Goal: Task Accomplishment & Management: Use online tool/utility

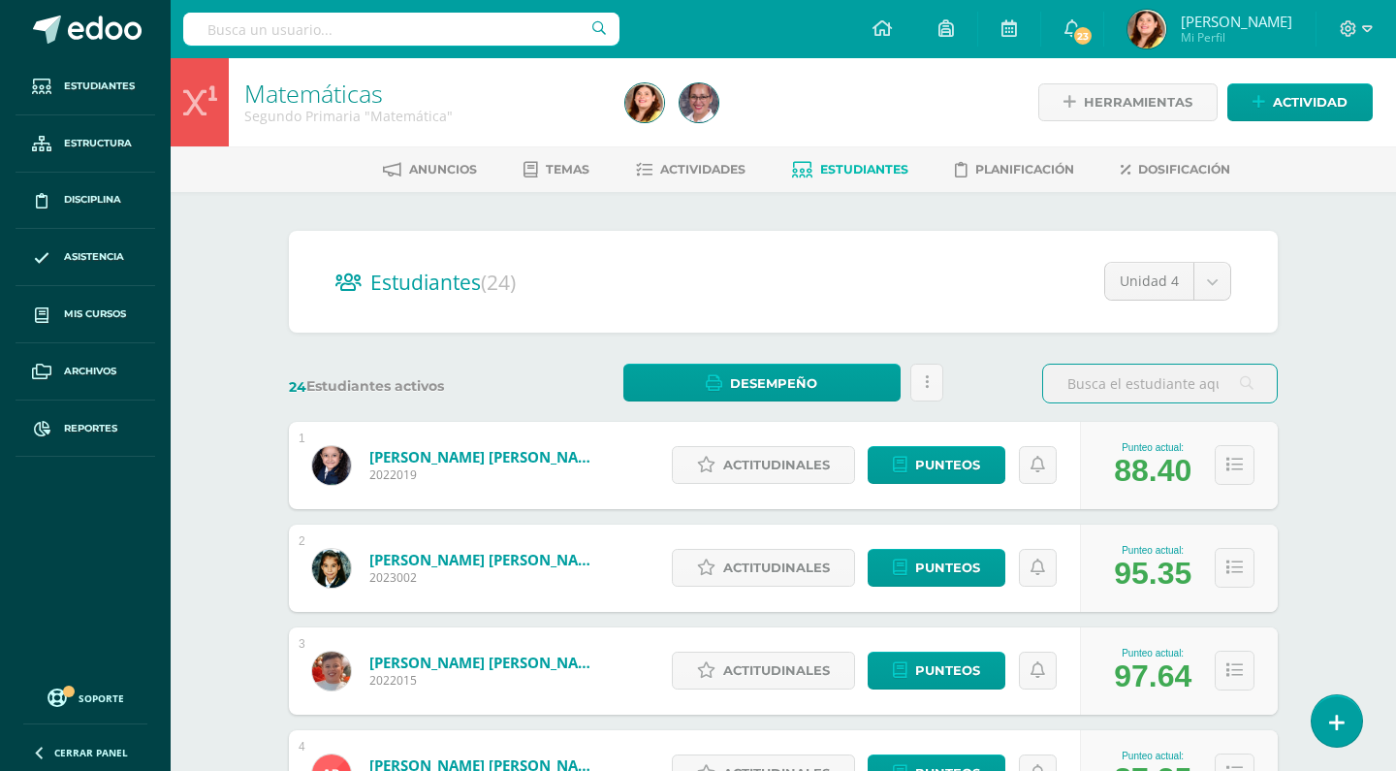
click at [205, 103] on icon at bounding box center [200, 102] width 34 height 34
click at [443, 171] on span "Anuncios" at bounding box center [443, 169] width 68 height 15
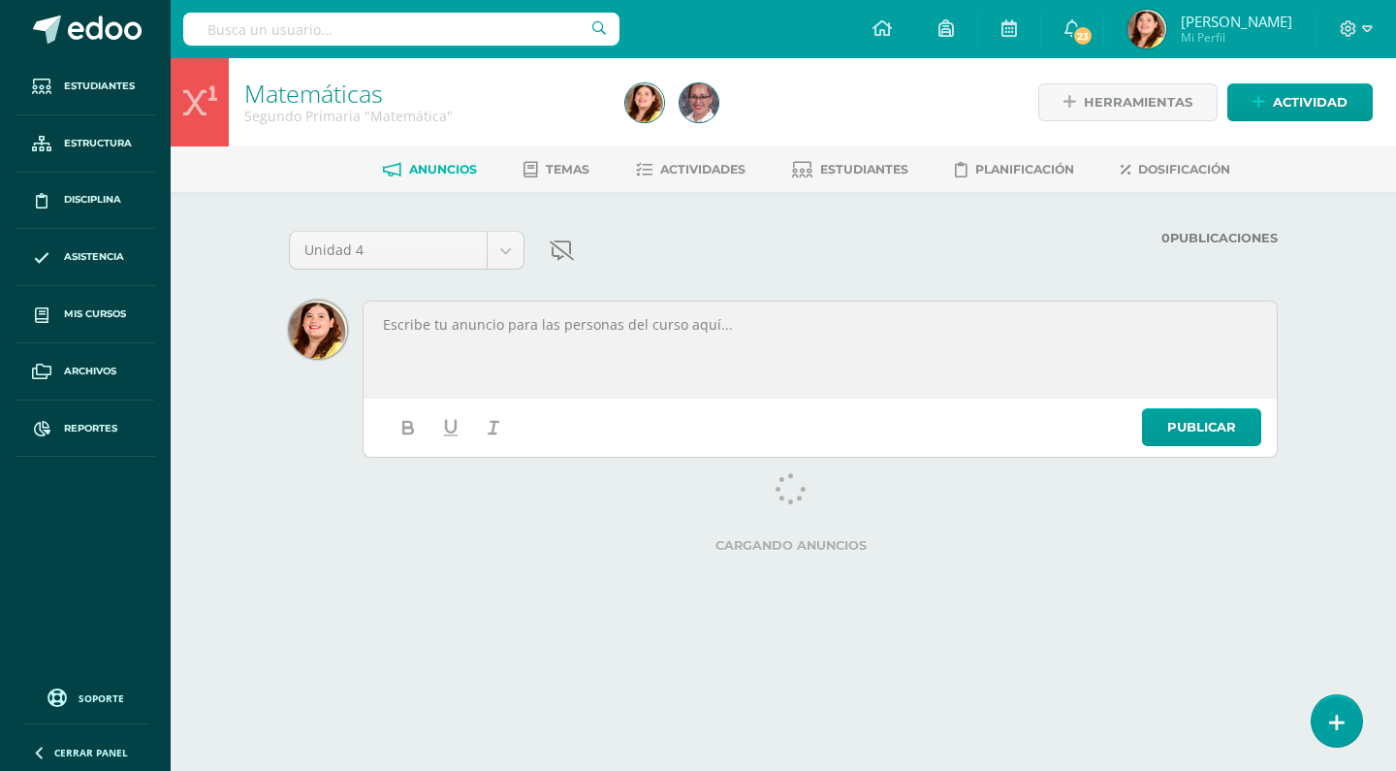
click at [1207, 27] on span "[PERSON_NAME]" at bounding box center [1237, 21] width 112 height 19
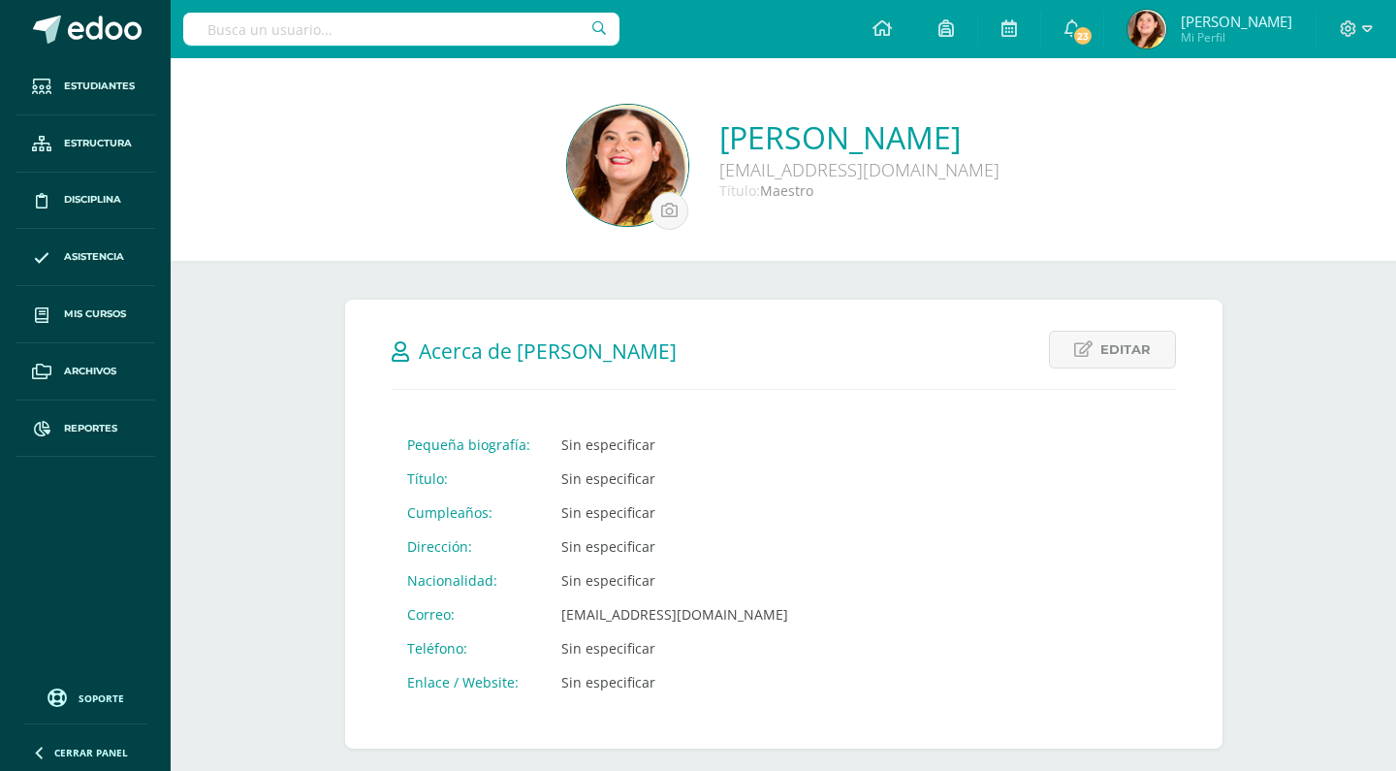
click at [1202, 417] on div "Editar Cancelar Guardar Acerca de [PERSON_NAME] Pequeña biografía: Sin especifi…" at bounding box center [784, 524] width 878 height 449
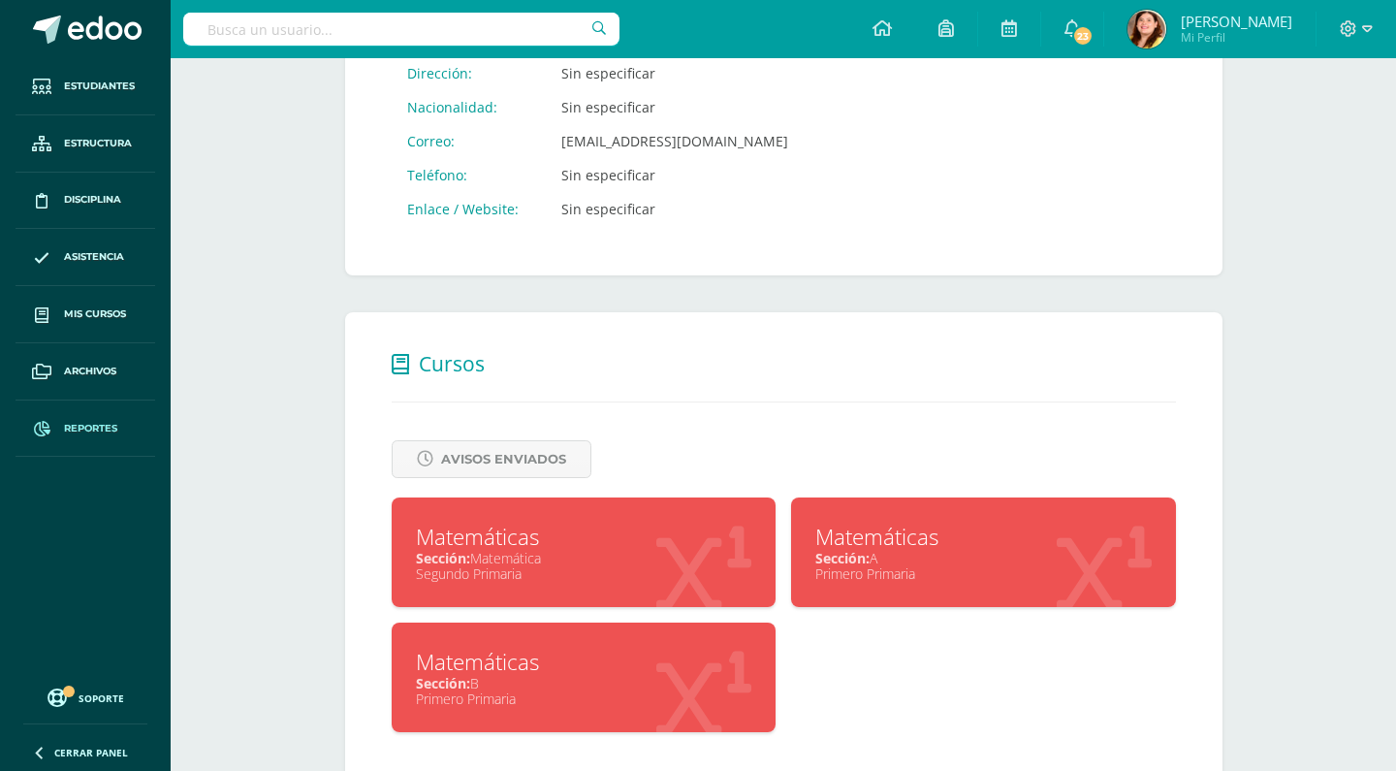
scroll to position [471, 0]
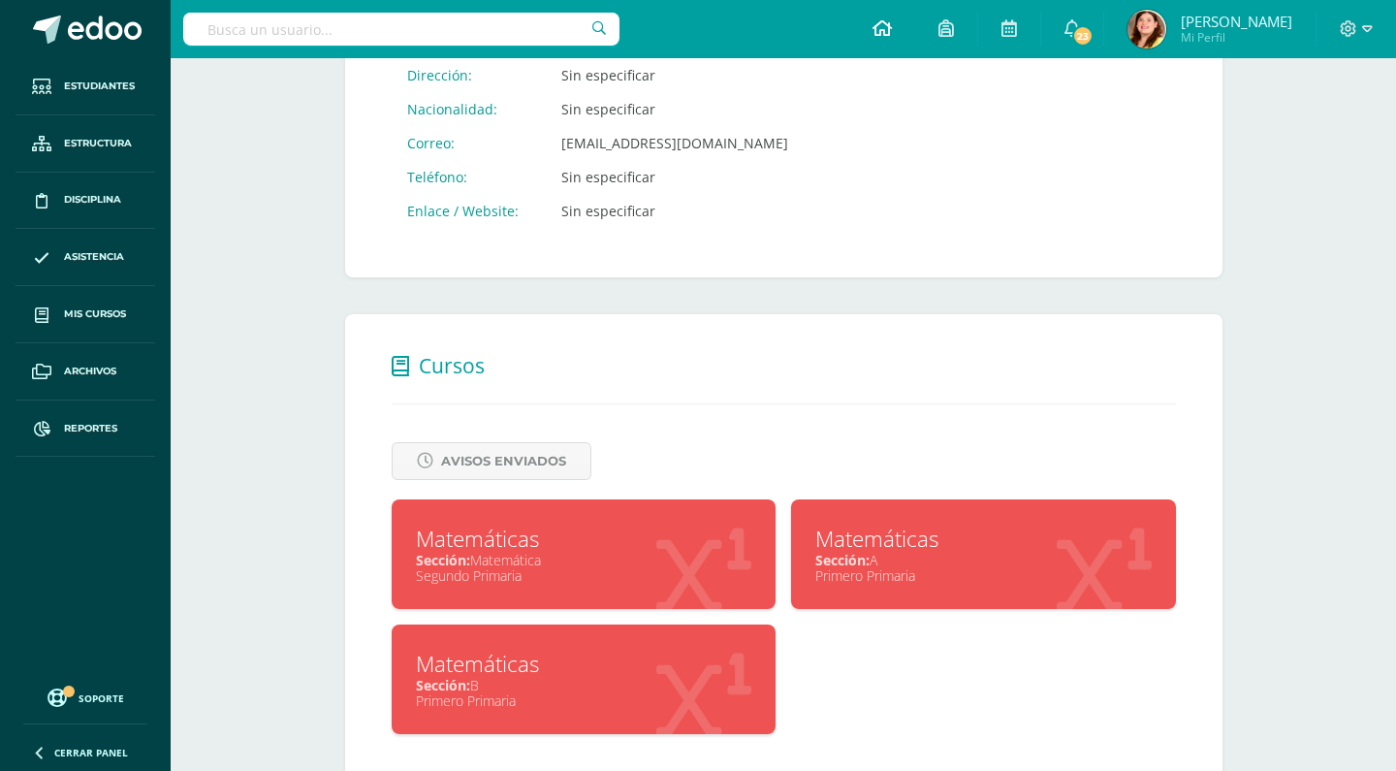
click at [885, 31] on icon at bounding box center [882, 27] width 19 height 17
click at [439, 38] on input "text" at bounding box center [401, 29] width 436 height 33
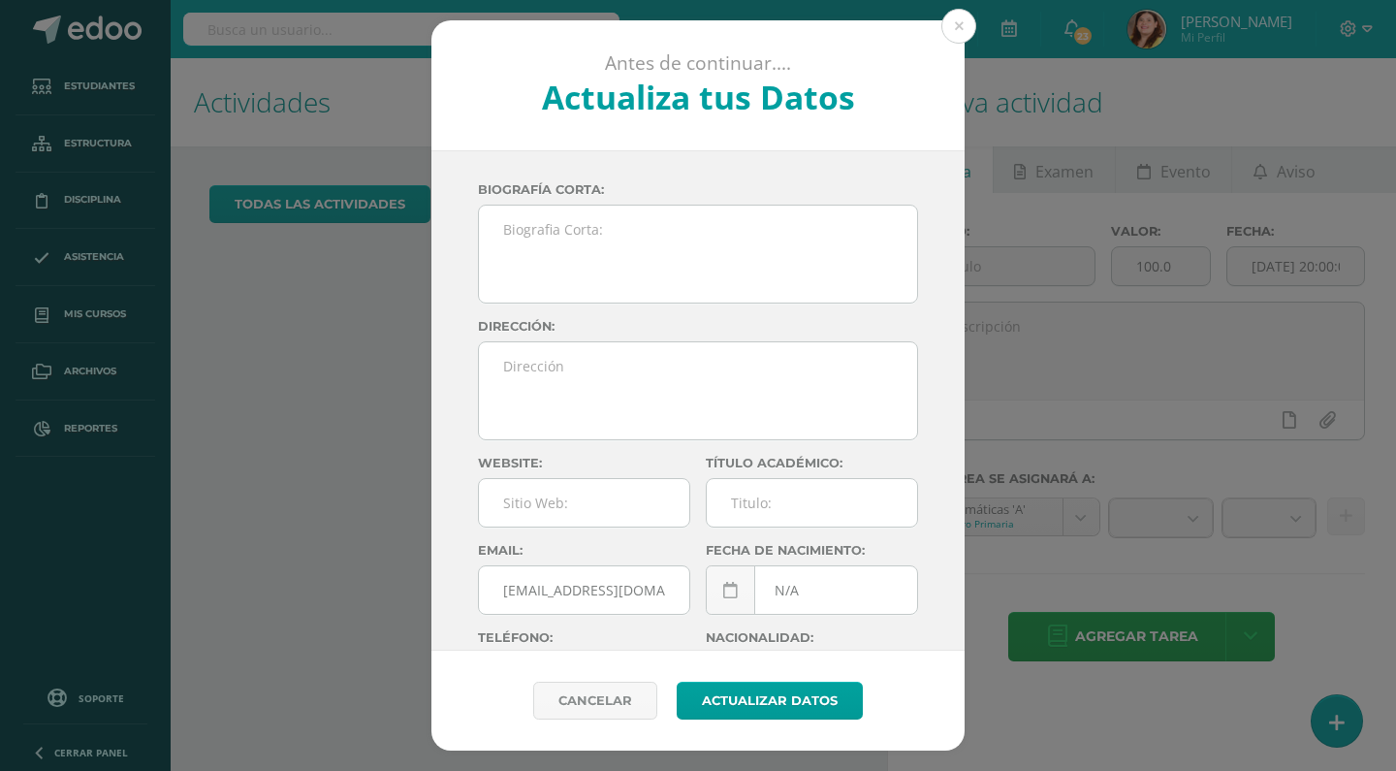
click at [976, 29] on div "Antes de continuar.... Actualiza tus Datos Montt Gutiérrez Luisa Fernanda mpnfr…" at bounding box center [698, 385] width 1381 height 731
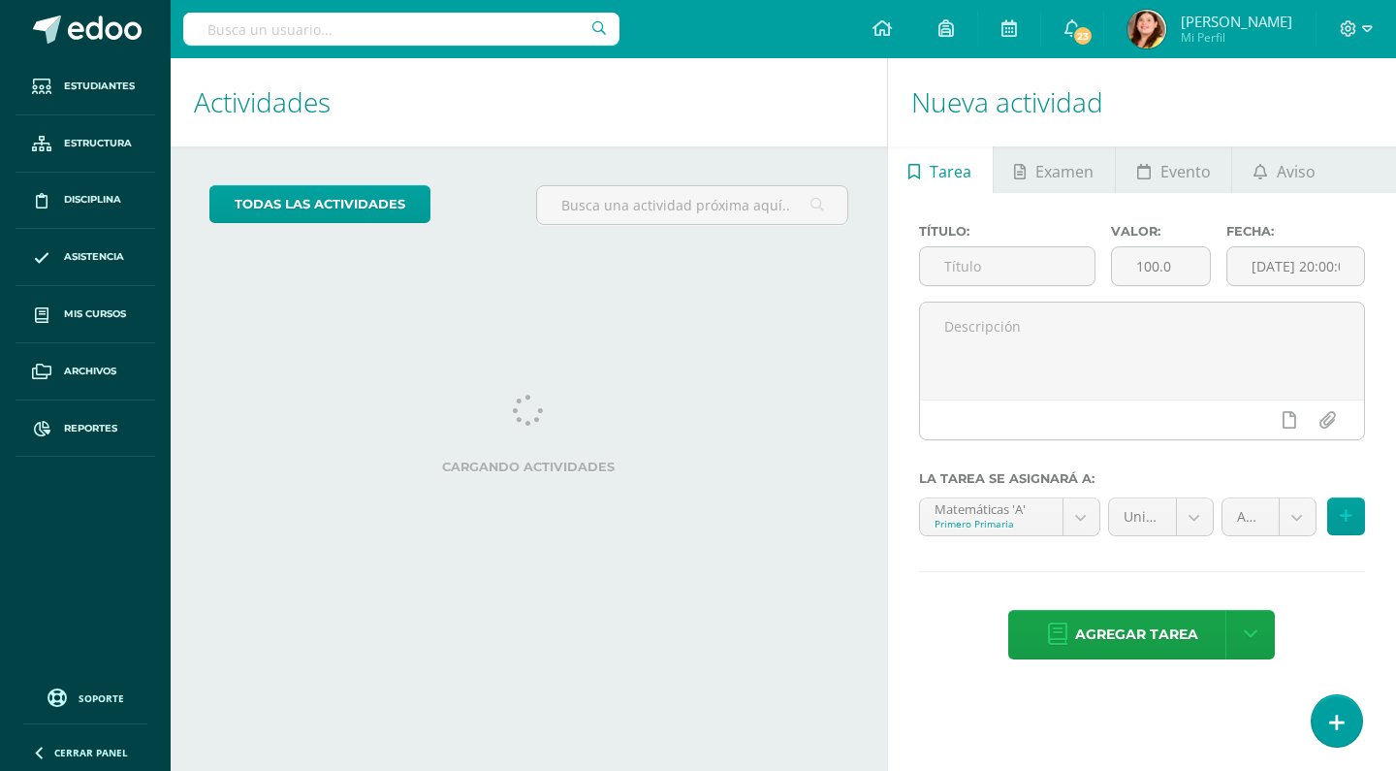
click at [574, 36] on input "text" at bounding box center [401, 29] width 436 height 33
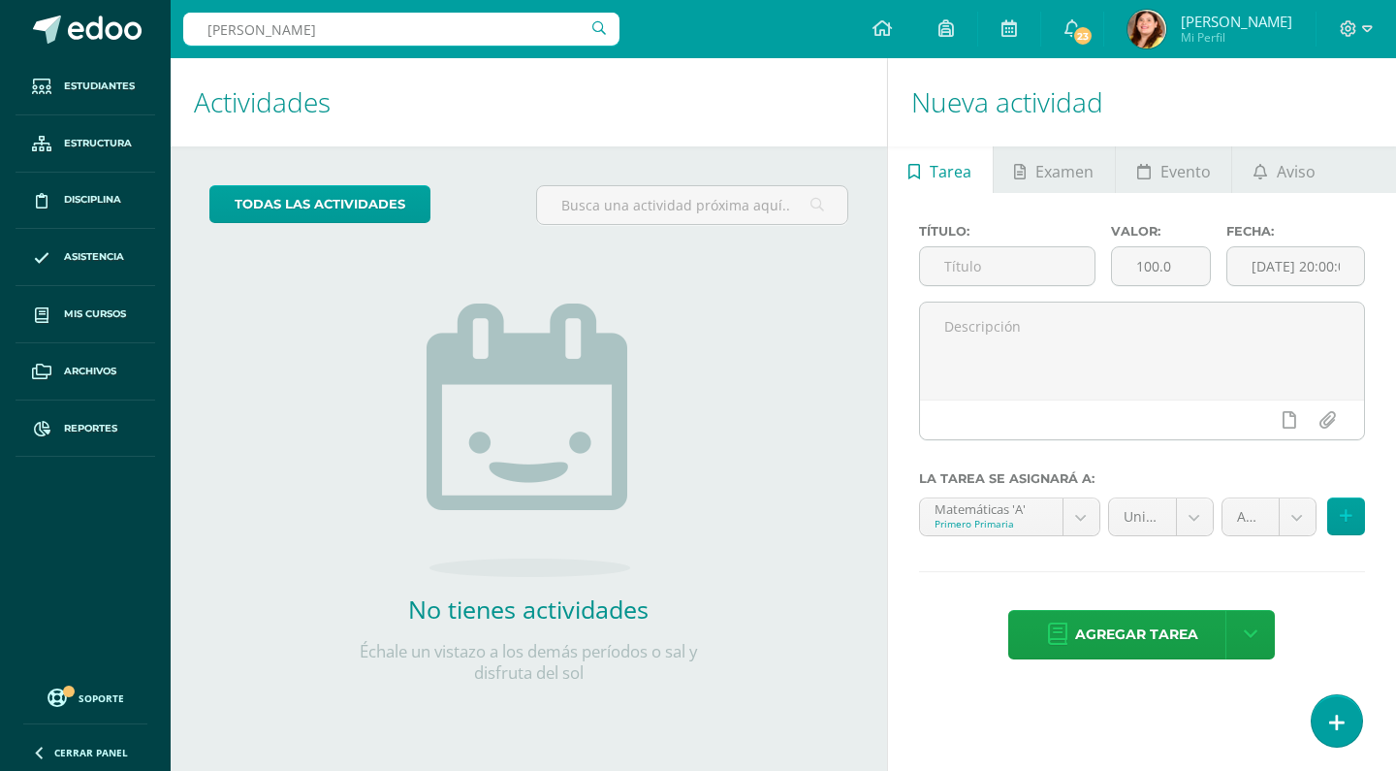
type input "Erick"
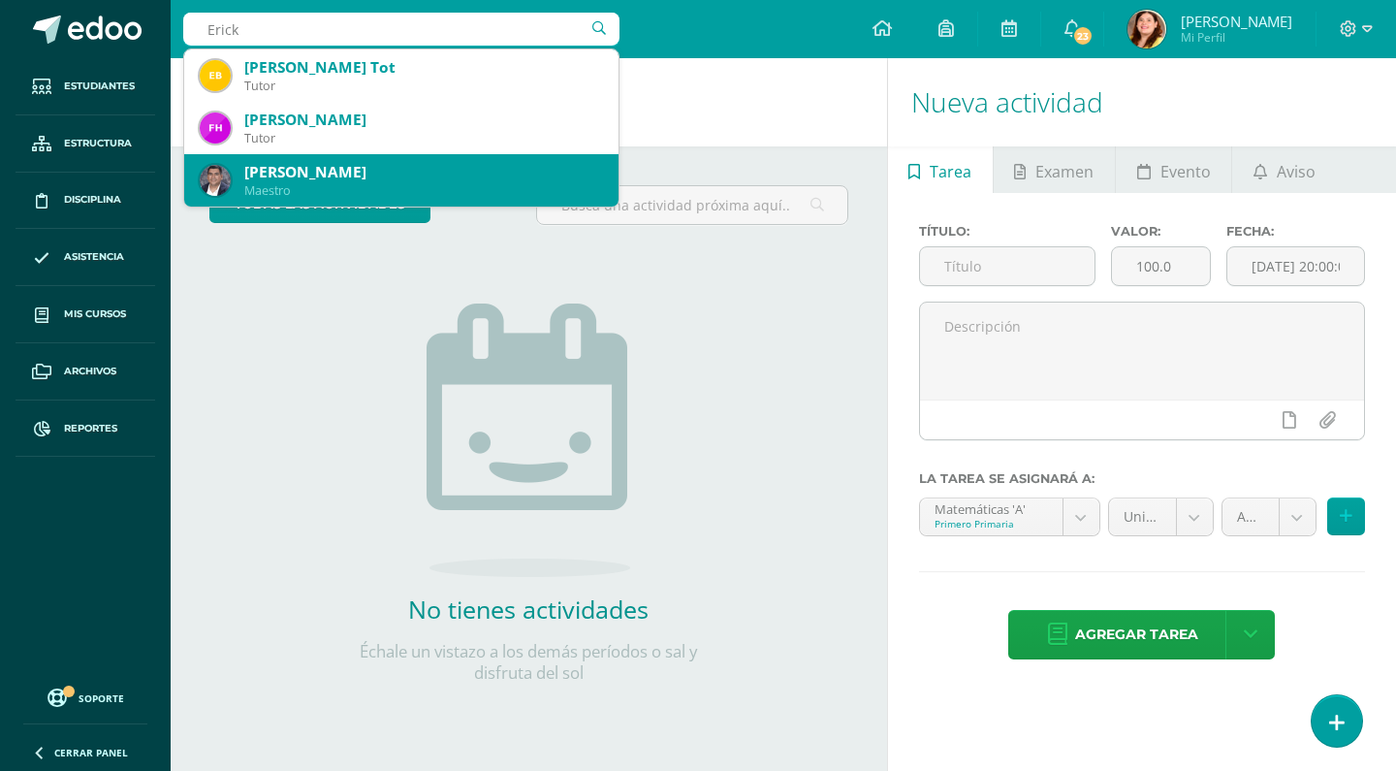
click at [468, 188] on div "Maestro" at bounding box center [423, 190] width 359 height 16
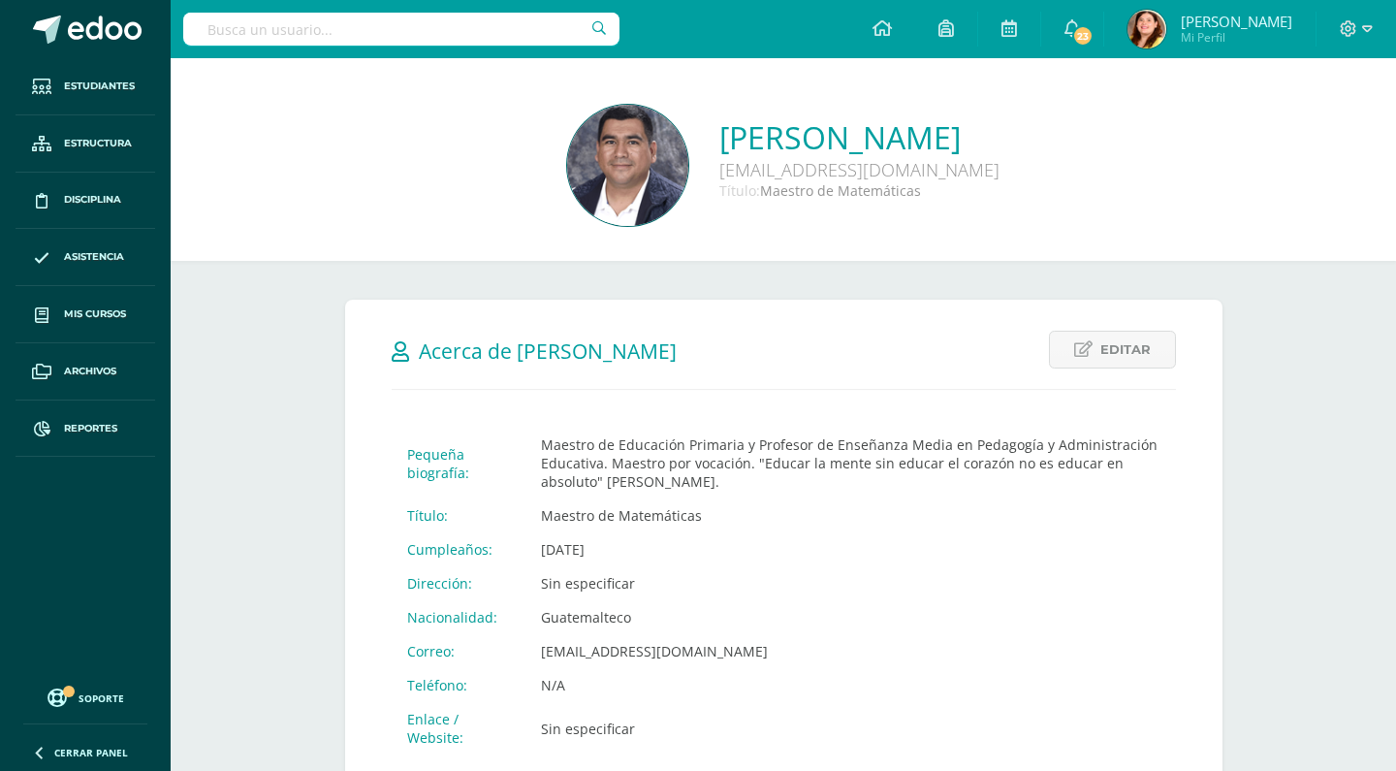
click at [1328, 562] on div "Erick Juárez ejuarez@colegiolosalamos.edu.gt Título: Maestro de Matemáticas Edi…" at bounding box center [784, 702] width 1226 height 1288
click at [1262, 532] on div "Erick Juárez ejuarez@colegiolosalamos.edu.gt Título: Maestro de Matemáticas Edi…" at bounding box center [784, 702] width 1226 height 1288
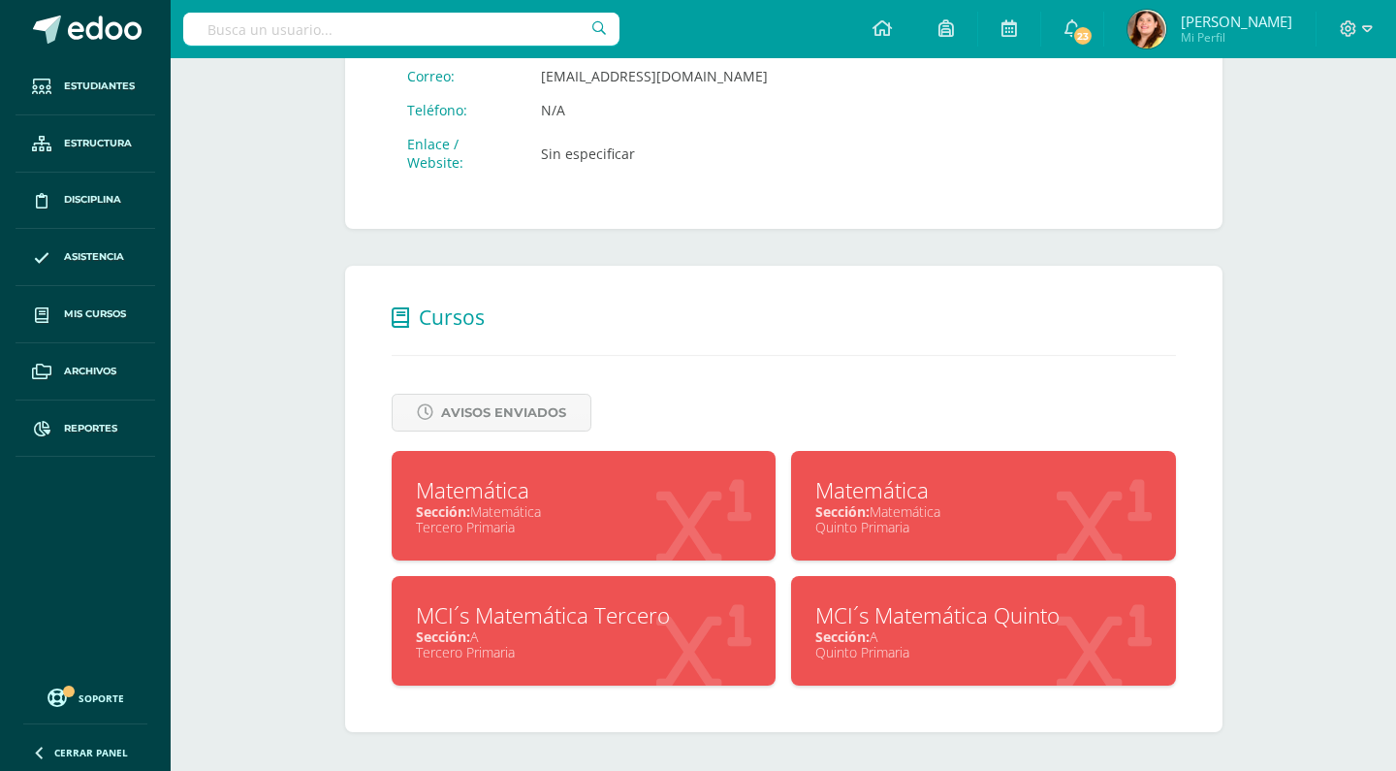
scroll to position [575, 0]
click at [462, 496] on div "Matemática" at bounding box center [584, 490] width 336 height 30
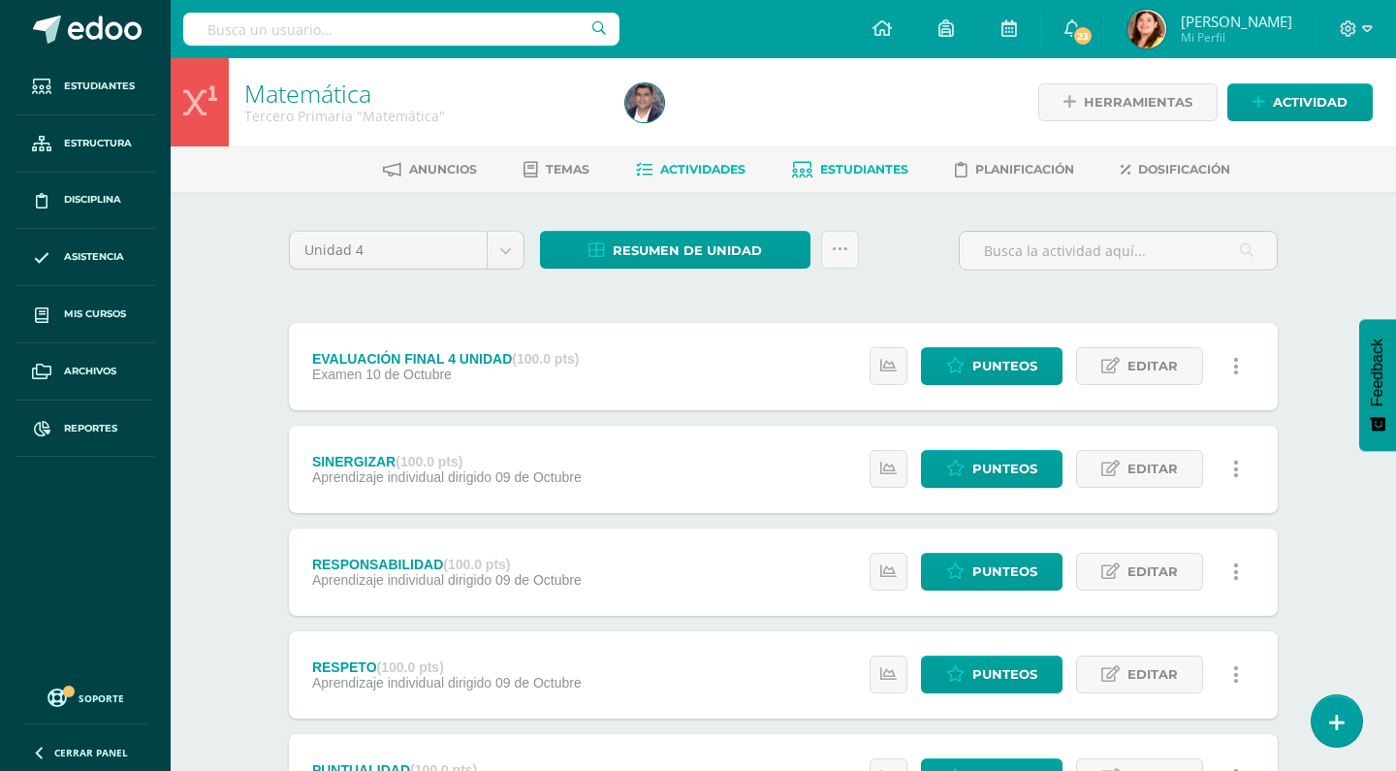
click at [845, 162] on span "Estudiantes" at bounding box center [864, 169] width 88 height 15
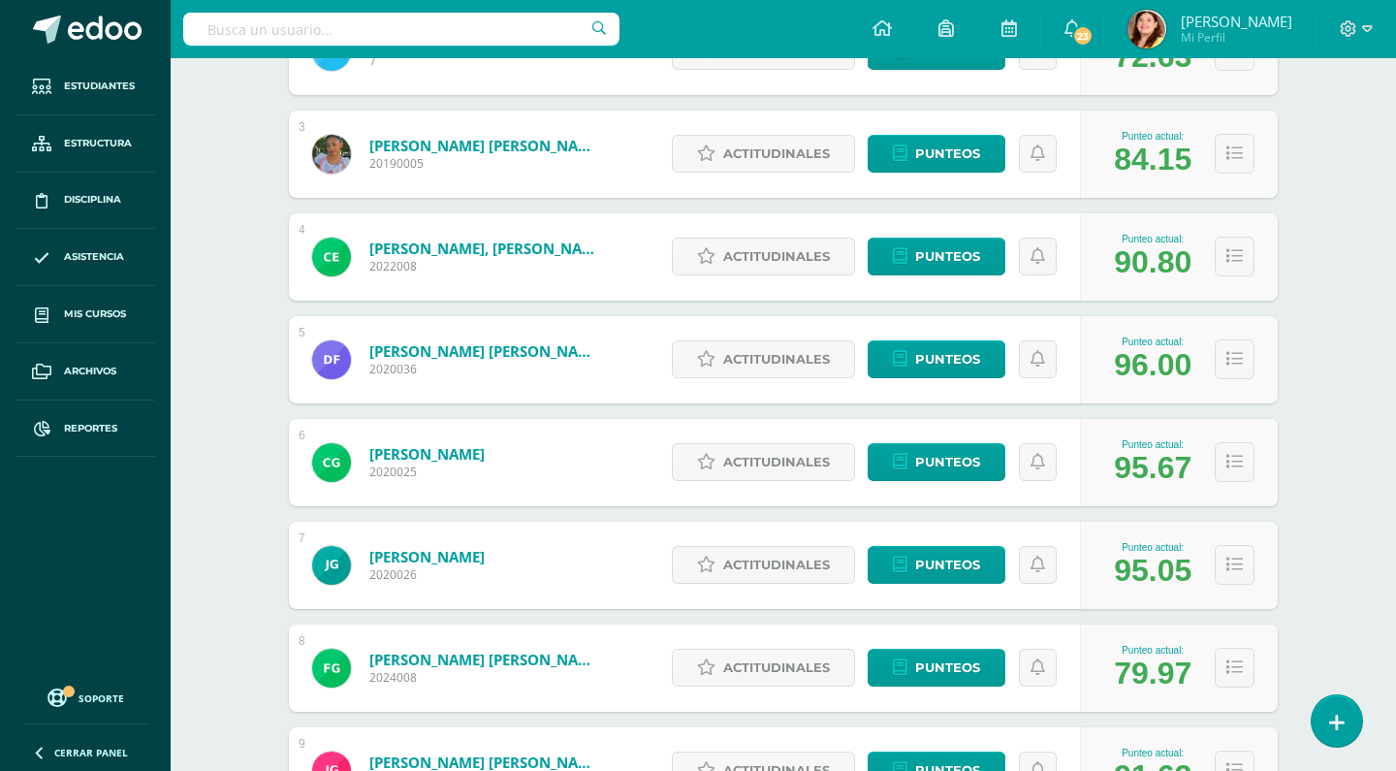
scroll to position [514, 0]
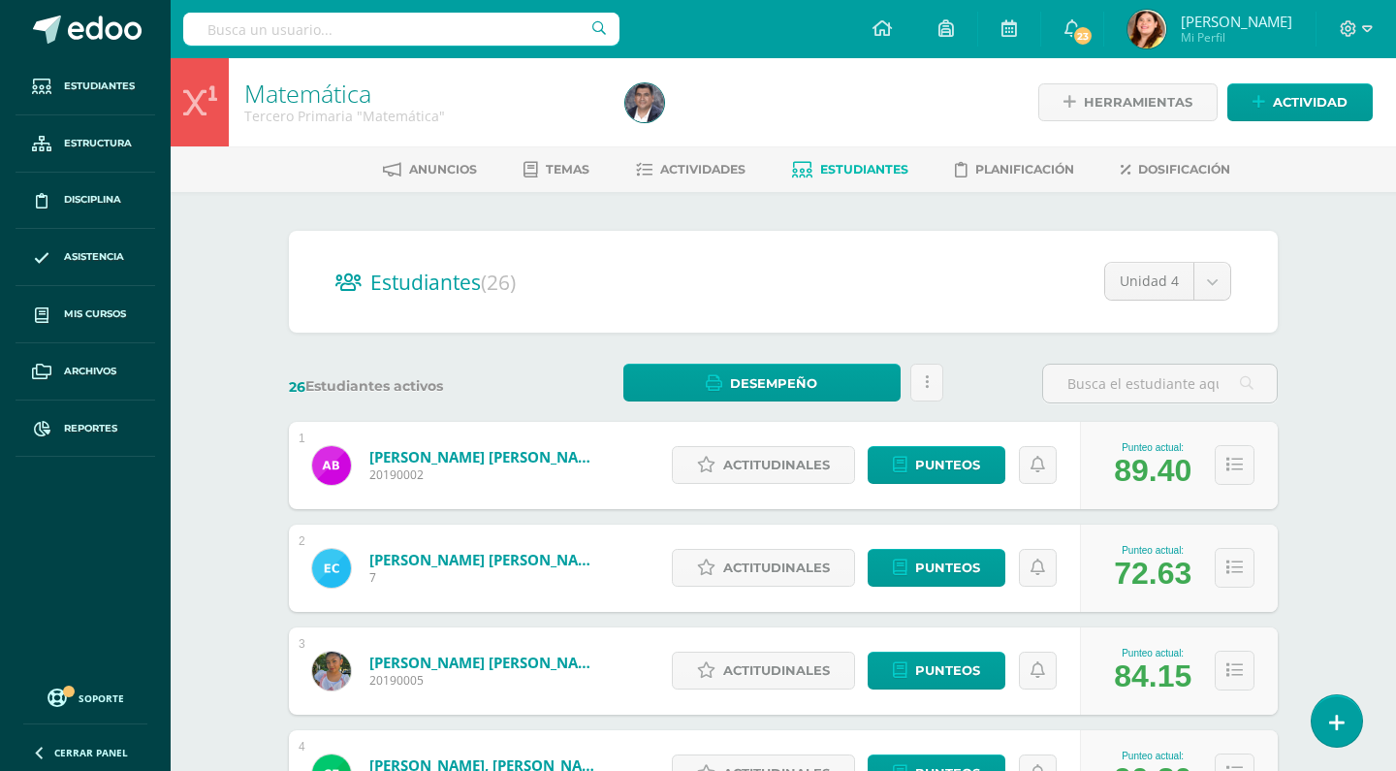
scroll to position [0, 0]
click at [110, 434] on span "Reportes" at bounding box center [90, 429] width 53 height 16
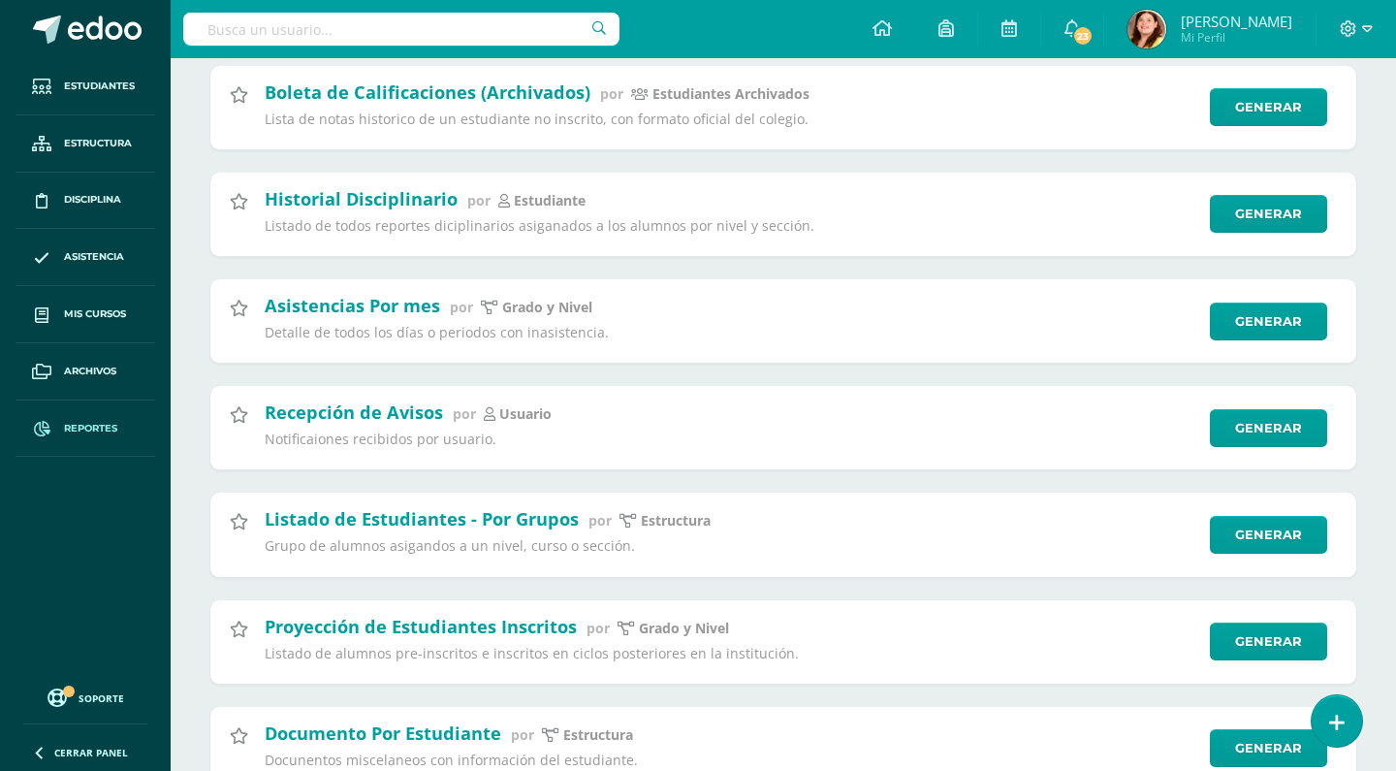
scroll to position [3040, 0]
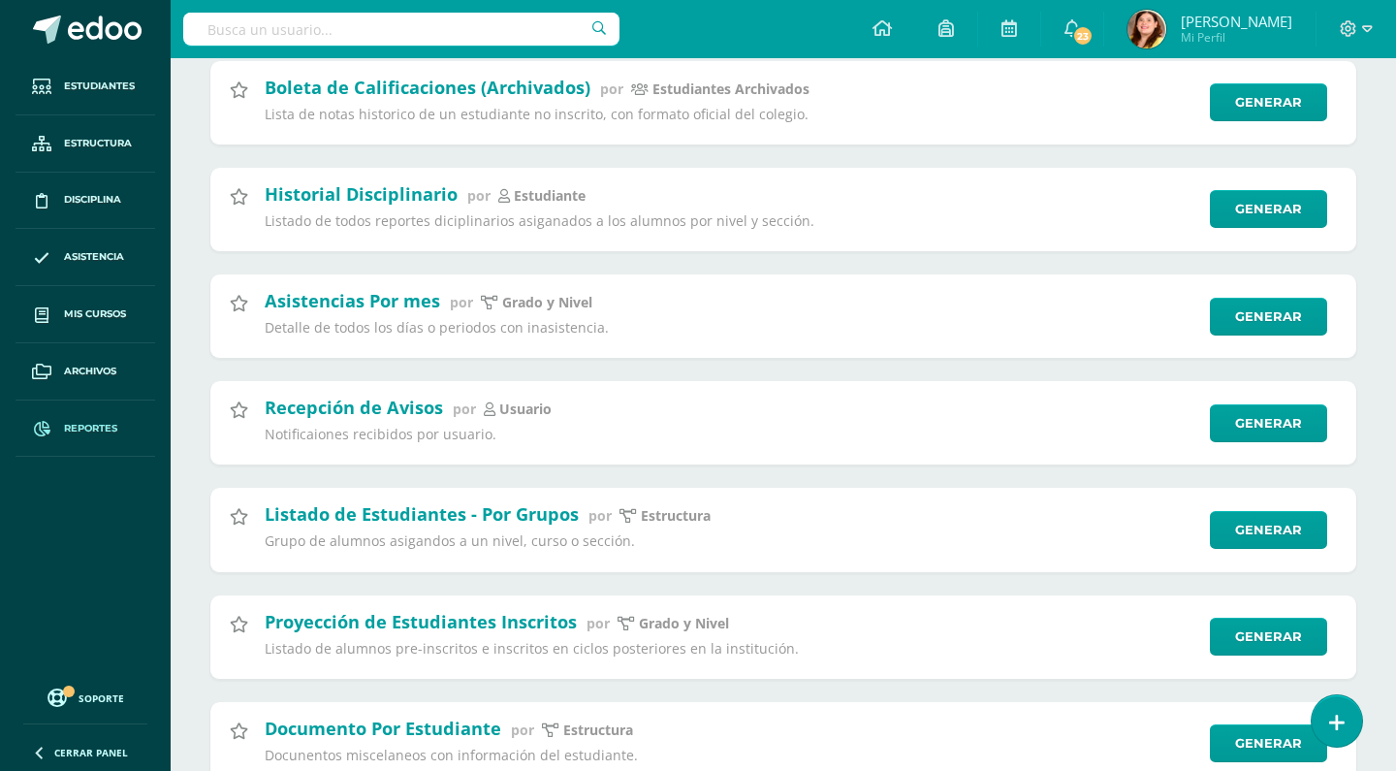
click at [320, 22] on input "text" at bounding box center [401, 29] width 436 height 33
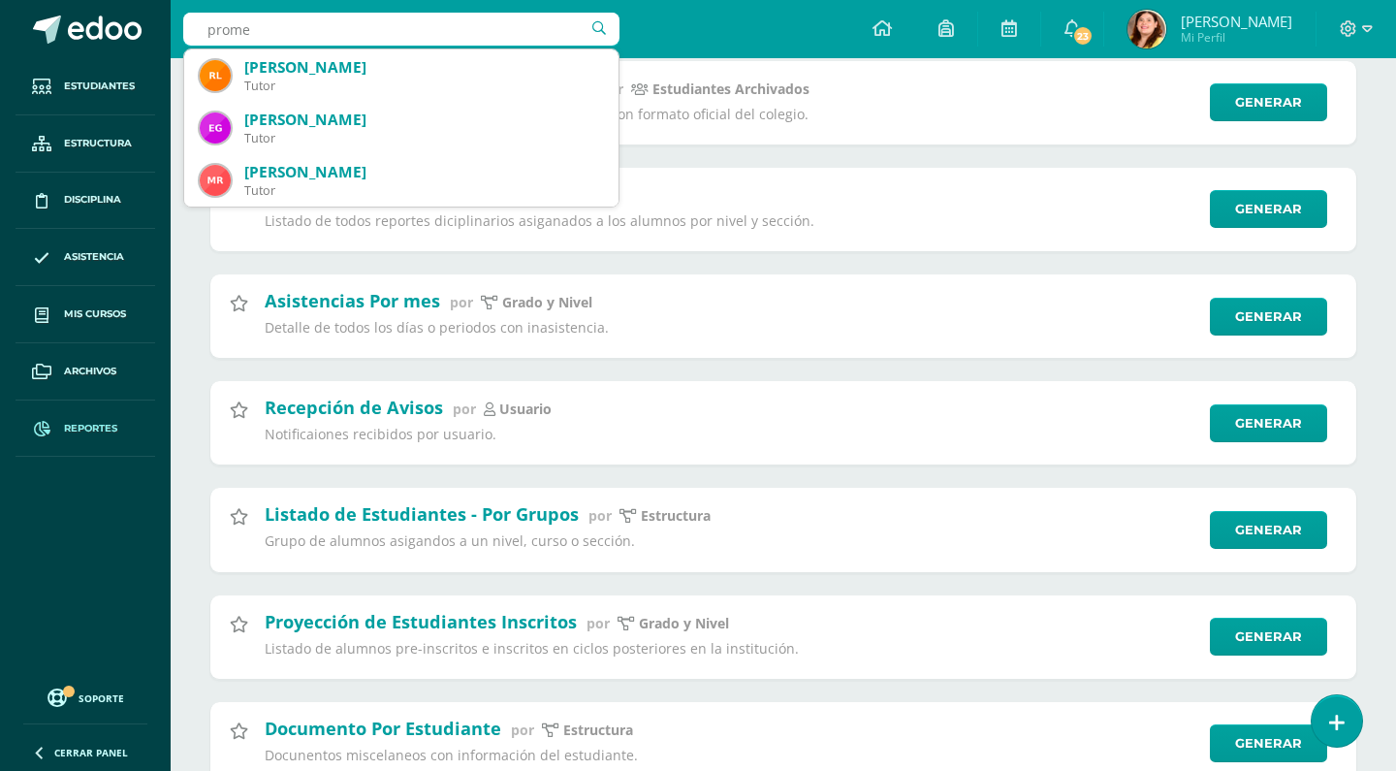
type input "prome"
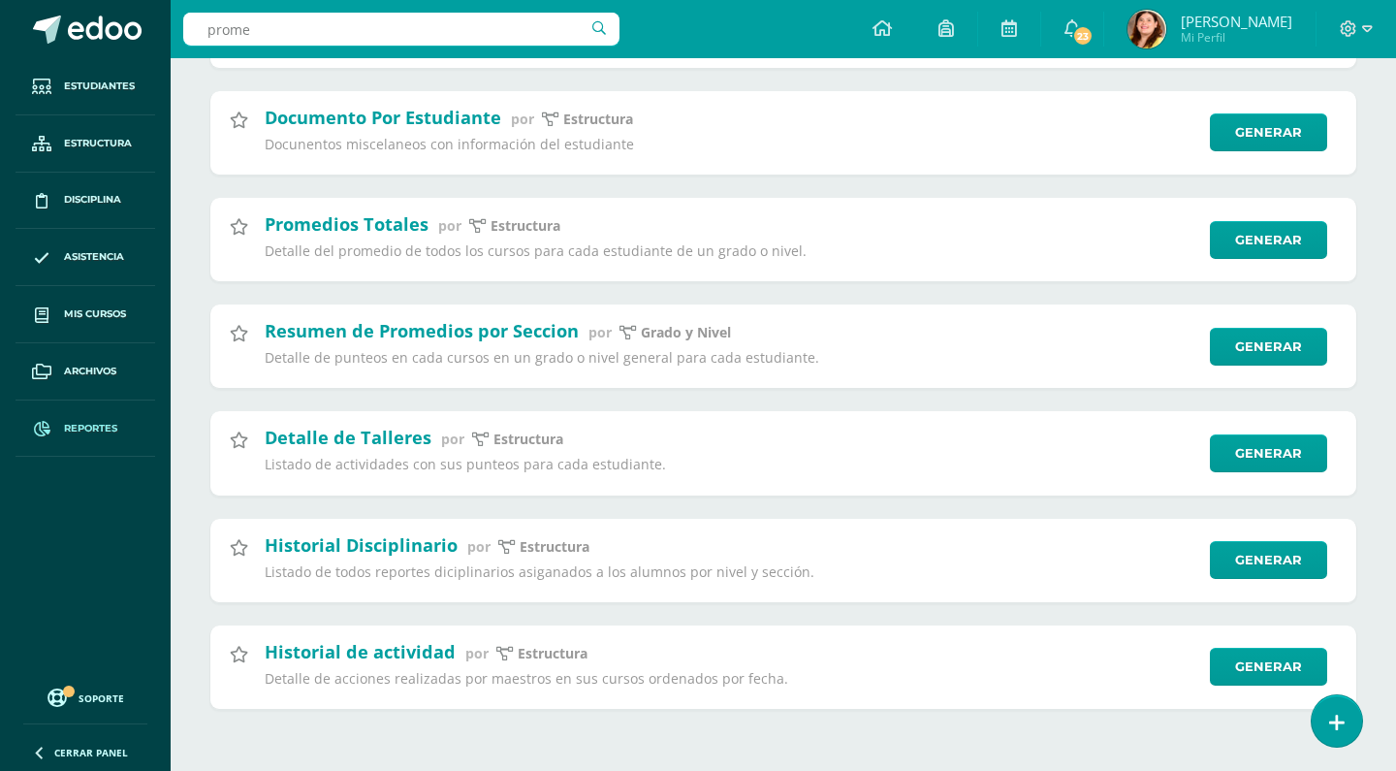
scroll to position [7269, 0]
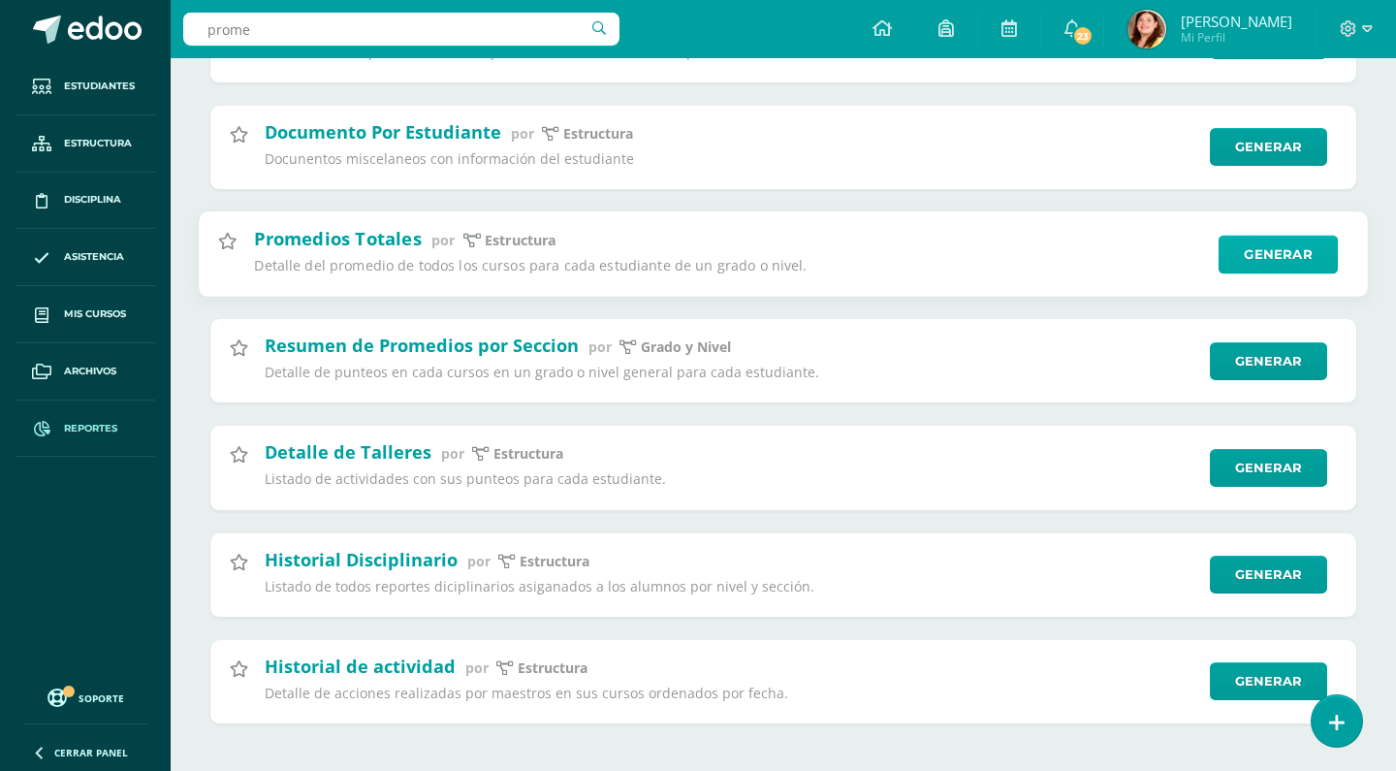
click at [1283, 257] on link "Generar" at bounding box center [1278, 254] width 119 height 39
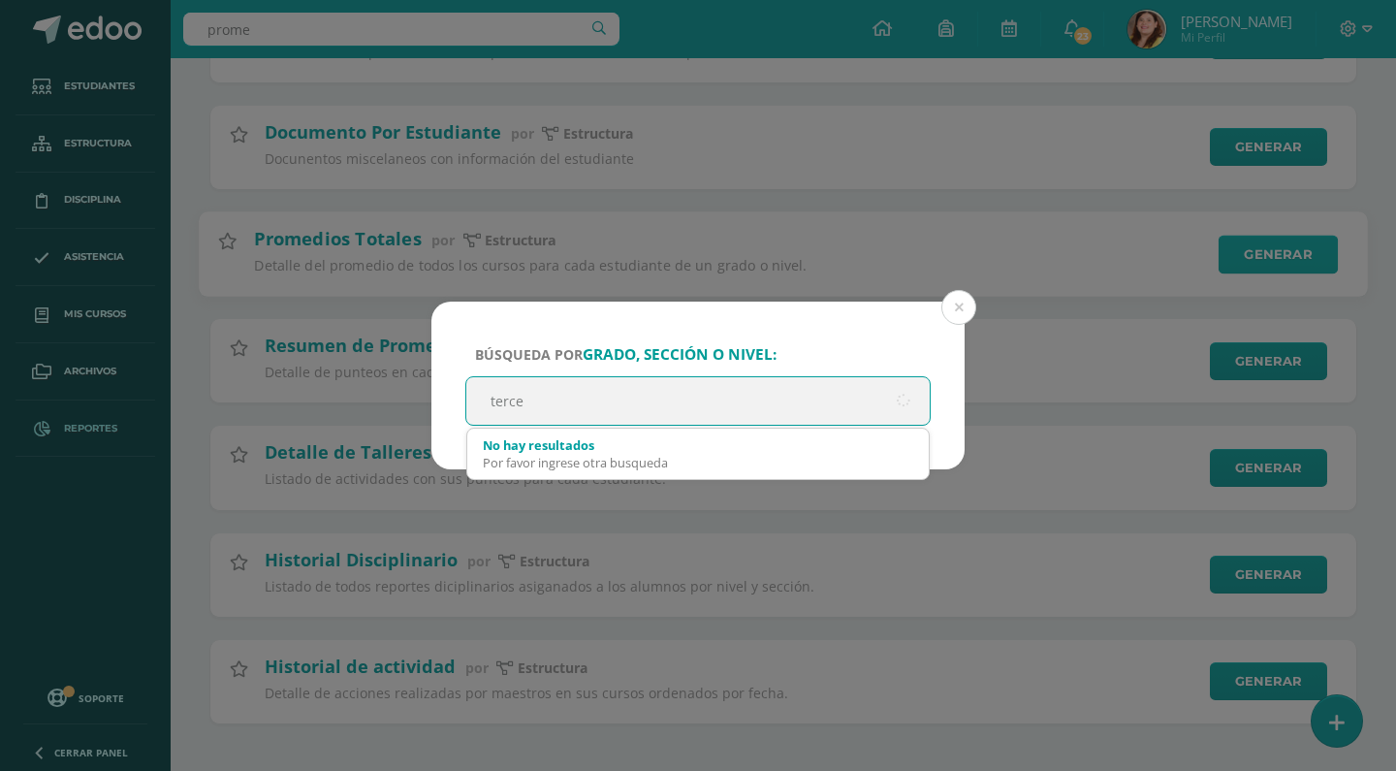
type input "tercer"
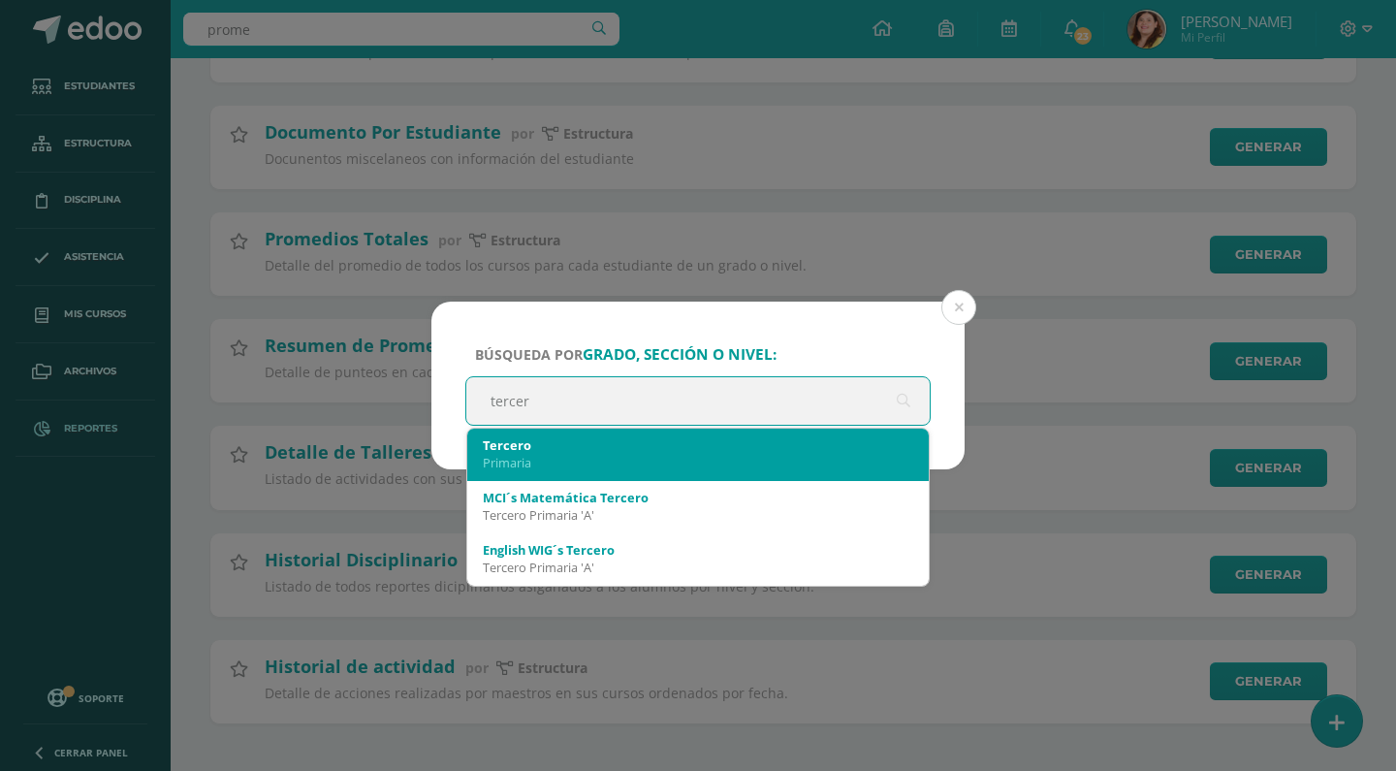
click at [810, 464] on div "Primaria" at bounding box center [698, 462] width 431 height 17
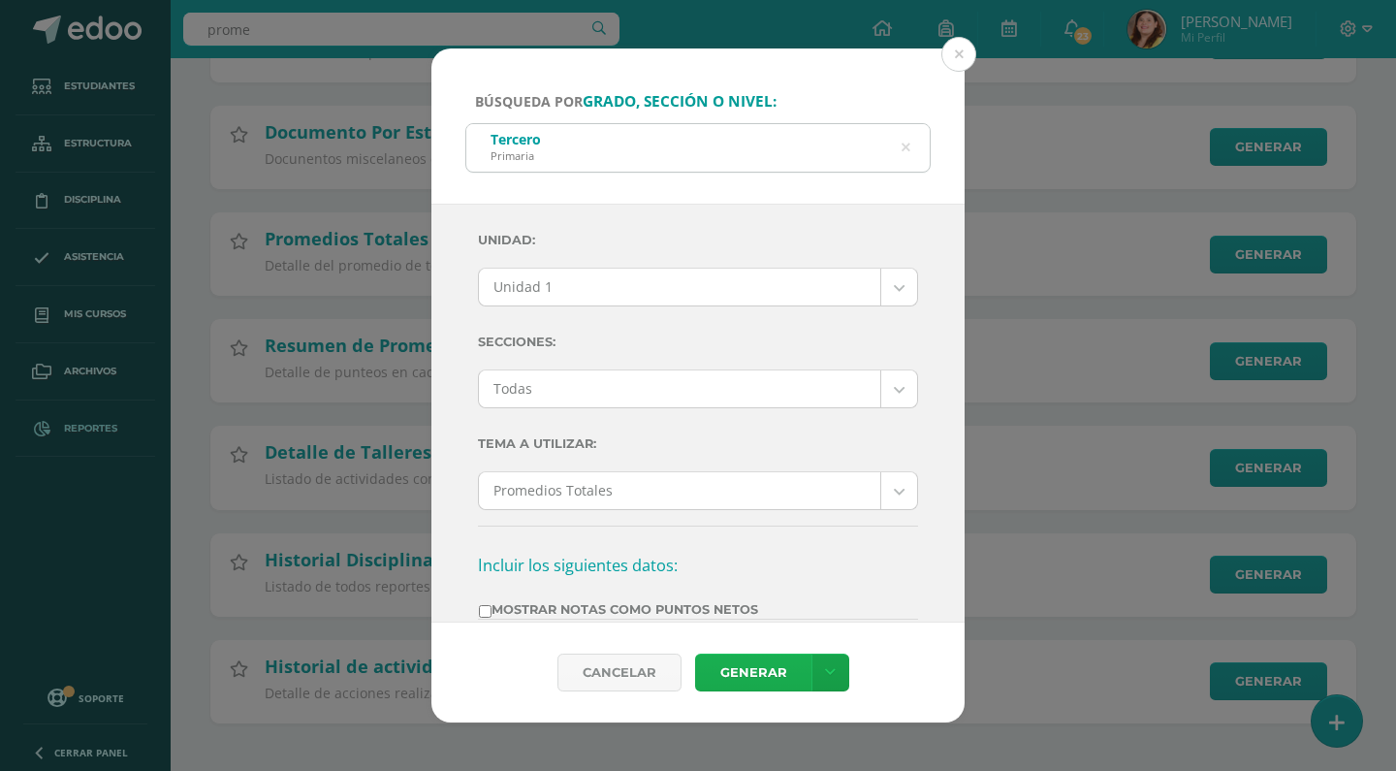
click at [729, 679] on link "Generar" at bounding box center [753, 673] width 116 height 38
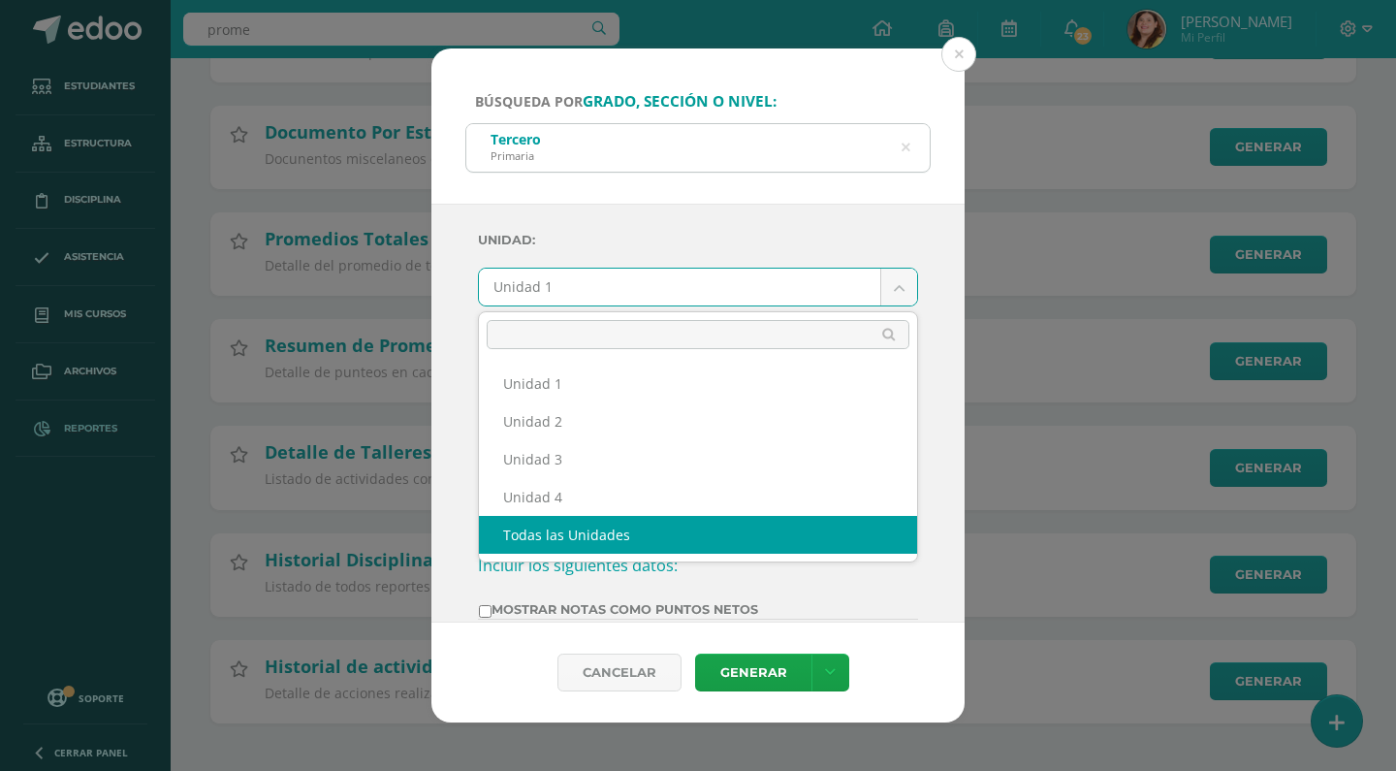
select select "all_units"
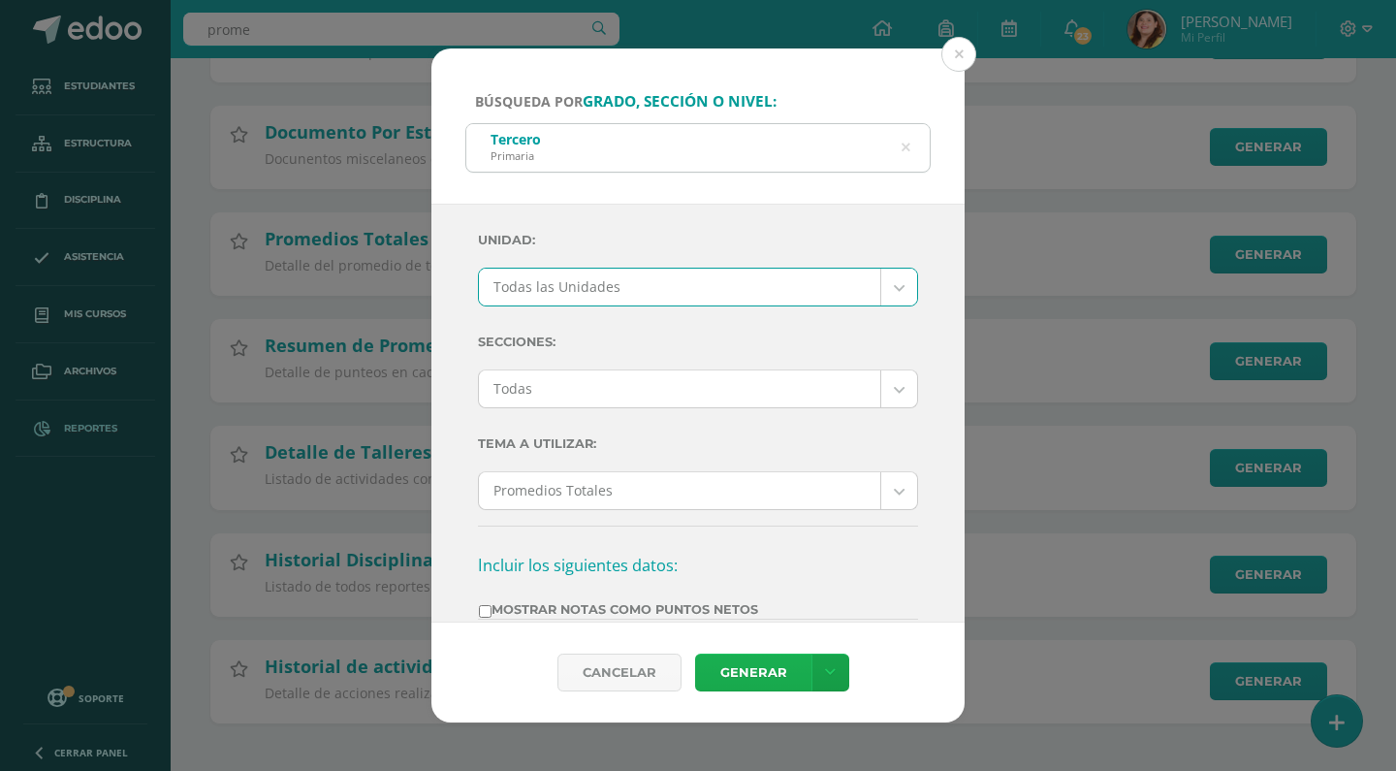
click at [799, 678] on link "Generar" at bounding box center [753, 673] width 116 height 38
click at [495, 609] on label "Mostrar Notas Como Puntos Netos" at bounding box center [618, 609] width 279 height 15
click at [492, 609] on input "Mostrar Notas Como Puntos Netos" at bounding box center [485, 611] width 13 height 13
checkbox input "true"
click at [724, 669] on link "Generar" at bounding box center [753, 673] width 116 height 38
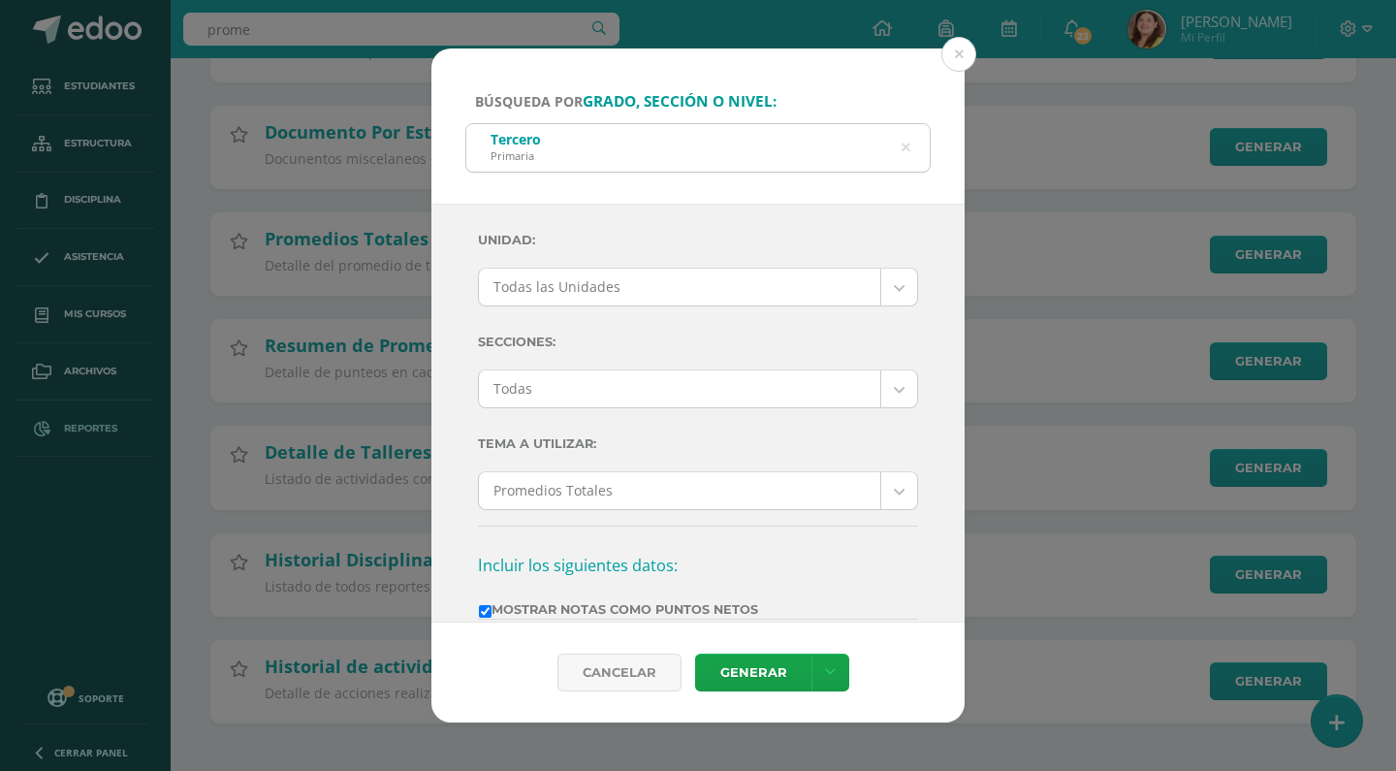
click at [591, 152] on div "Tercero Primaria" at bounding box center [697, 146] width 463 height 44
click at [905, 144] on icon at bounding box center [906, 147] width 9 height 49
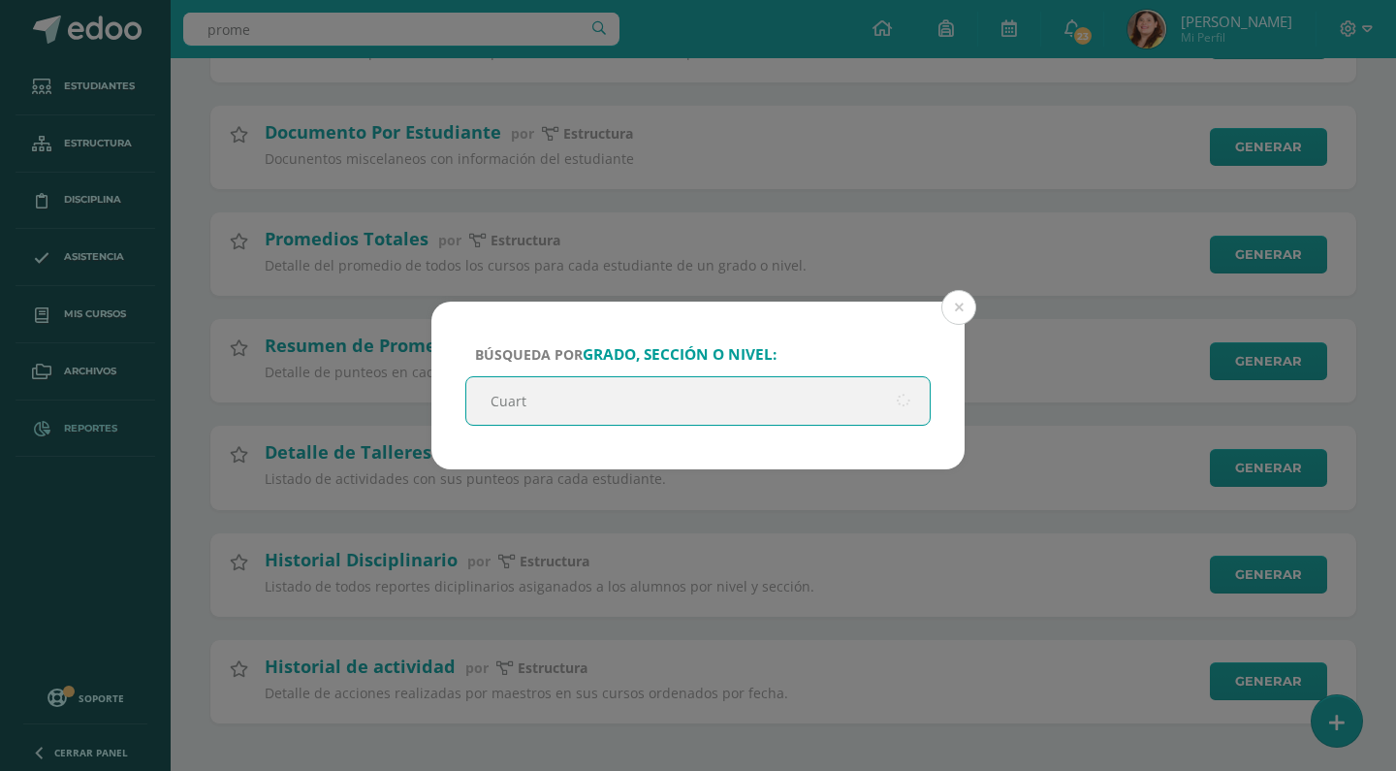
type input "Cuarto"
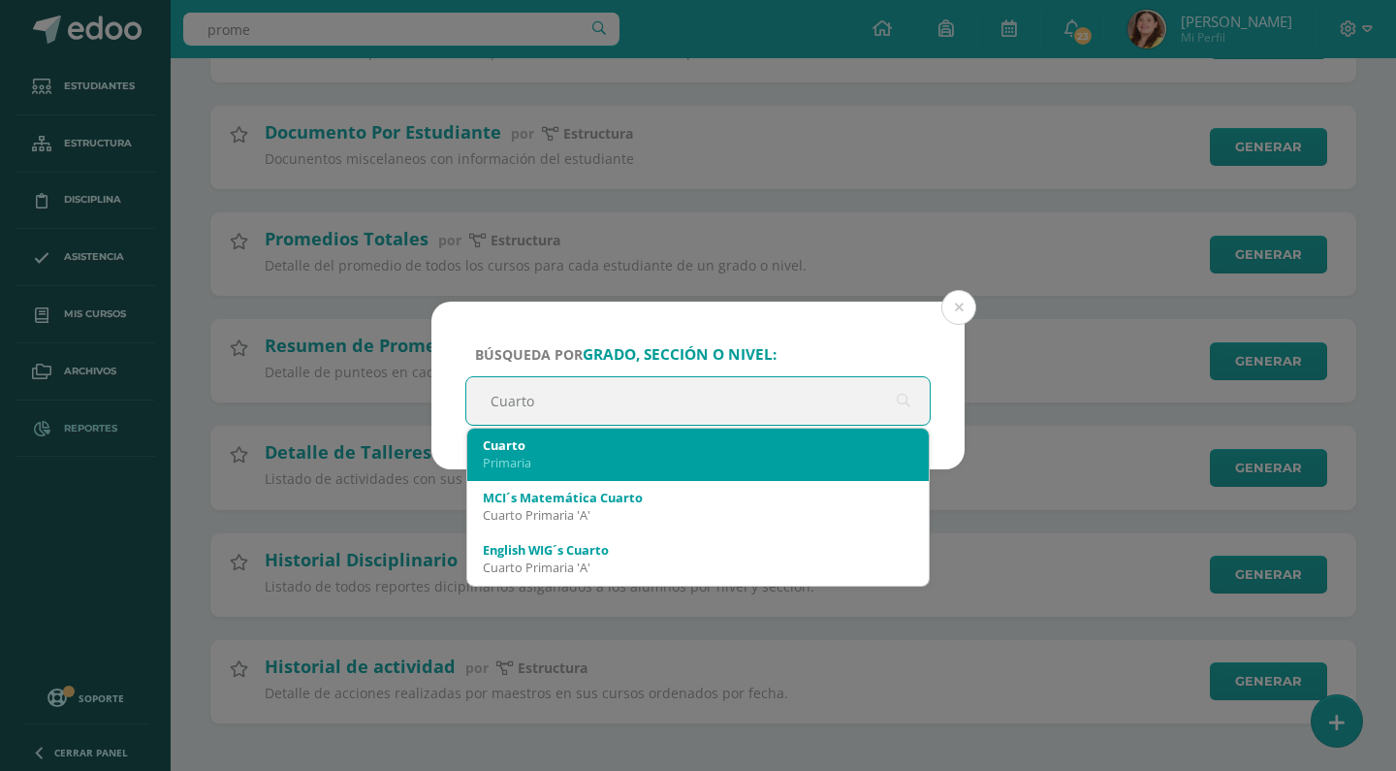
click at [564, 456] on div "Primaria" at bounding box center [698, 462] width 431 height 17
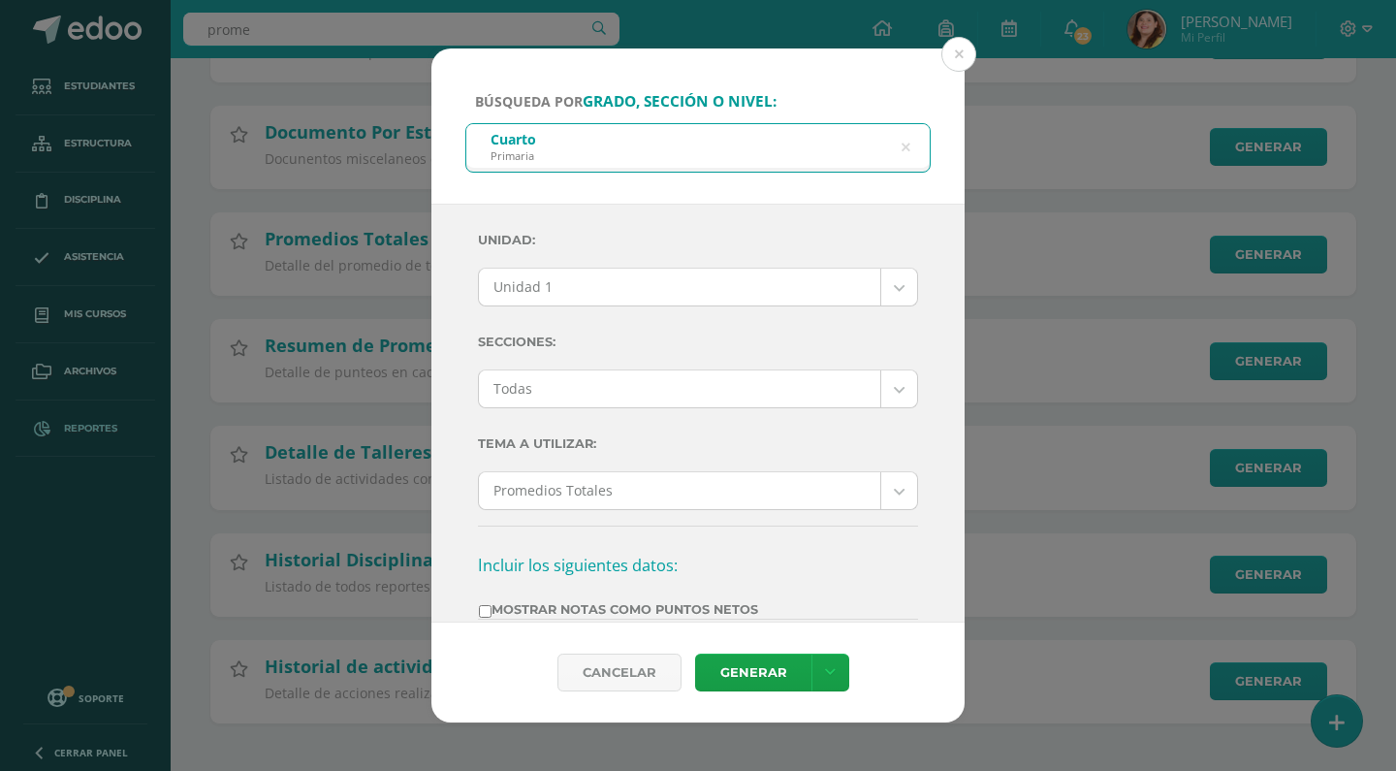
click at [488, 607] on input "Mostrar Notas Como Puntos Netos" at bounding box center [485, 611] width 13 height 13
checkbox input "true"
click at [771, 680] on link "Generar" at bounding box center [753, 673] width 116 height 38
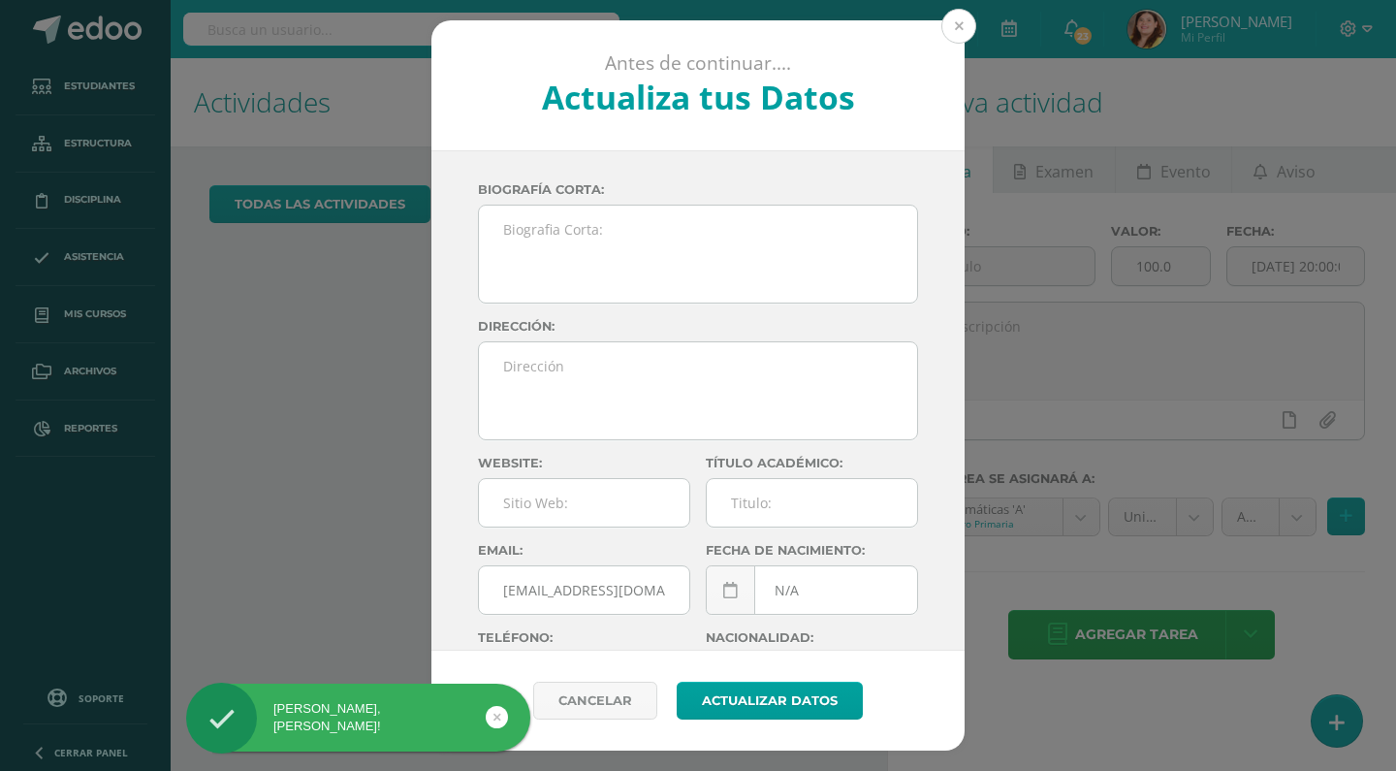
click at [960, 34] on button at bounding box center [959, 26] width 35 height 35
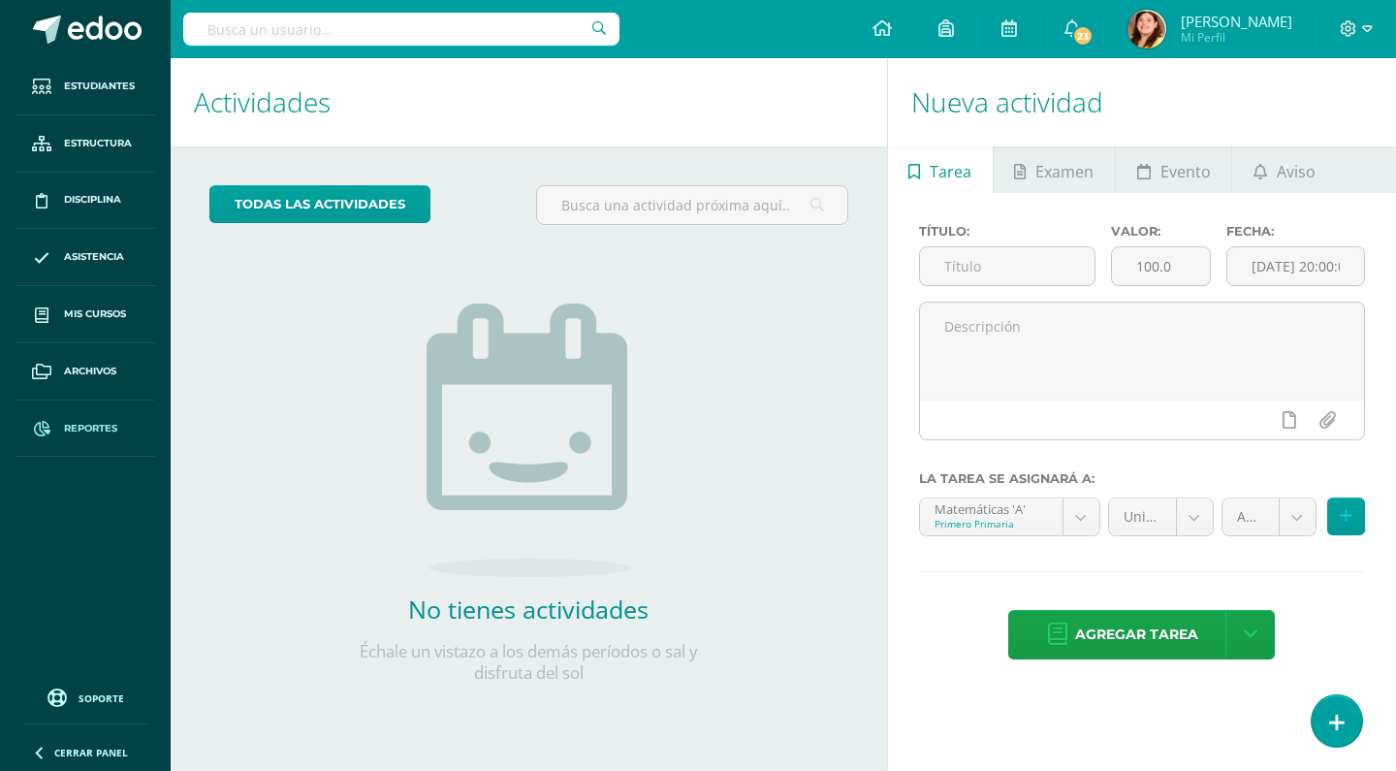
click at [80, 431] on span "Reportes" at bounding box center [90, 429] width 53 height 16
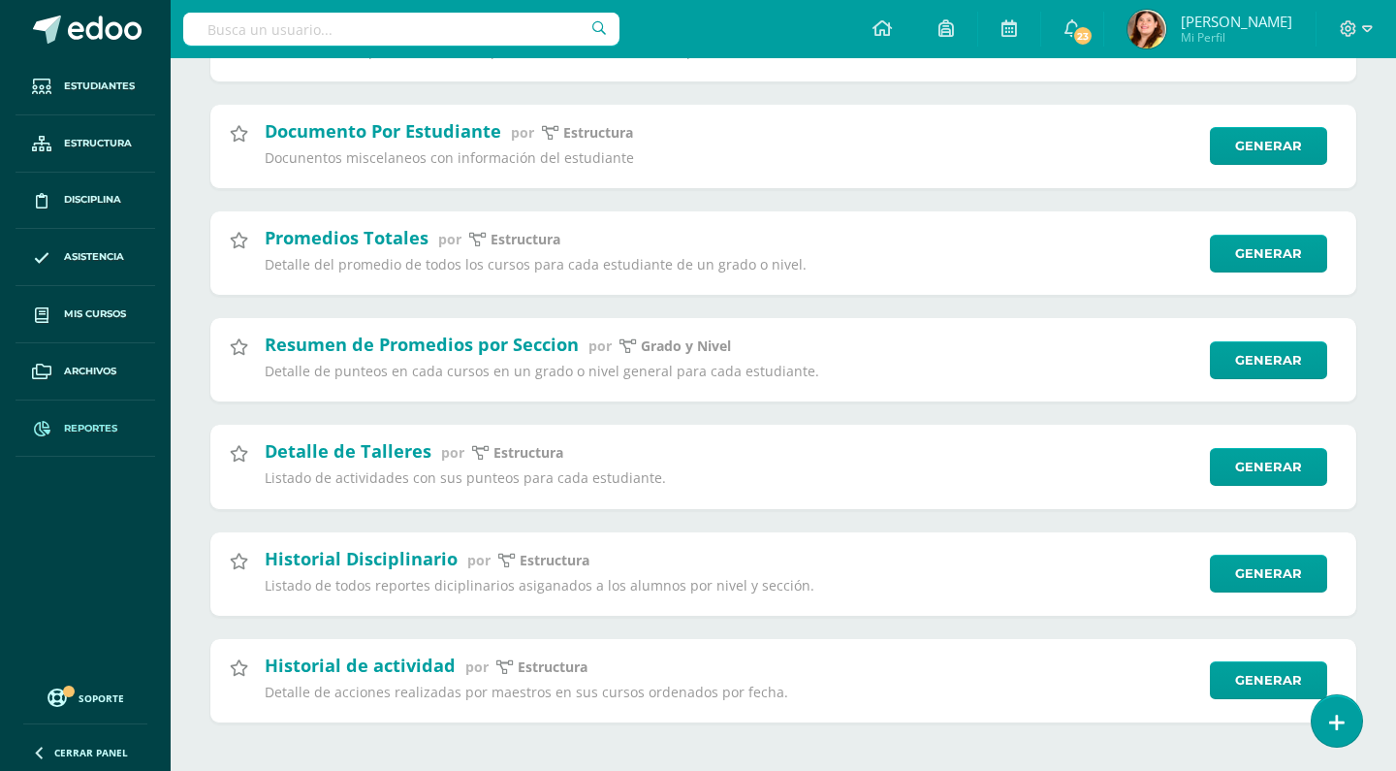
scroll to position [7269, 0]
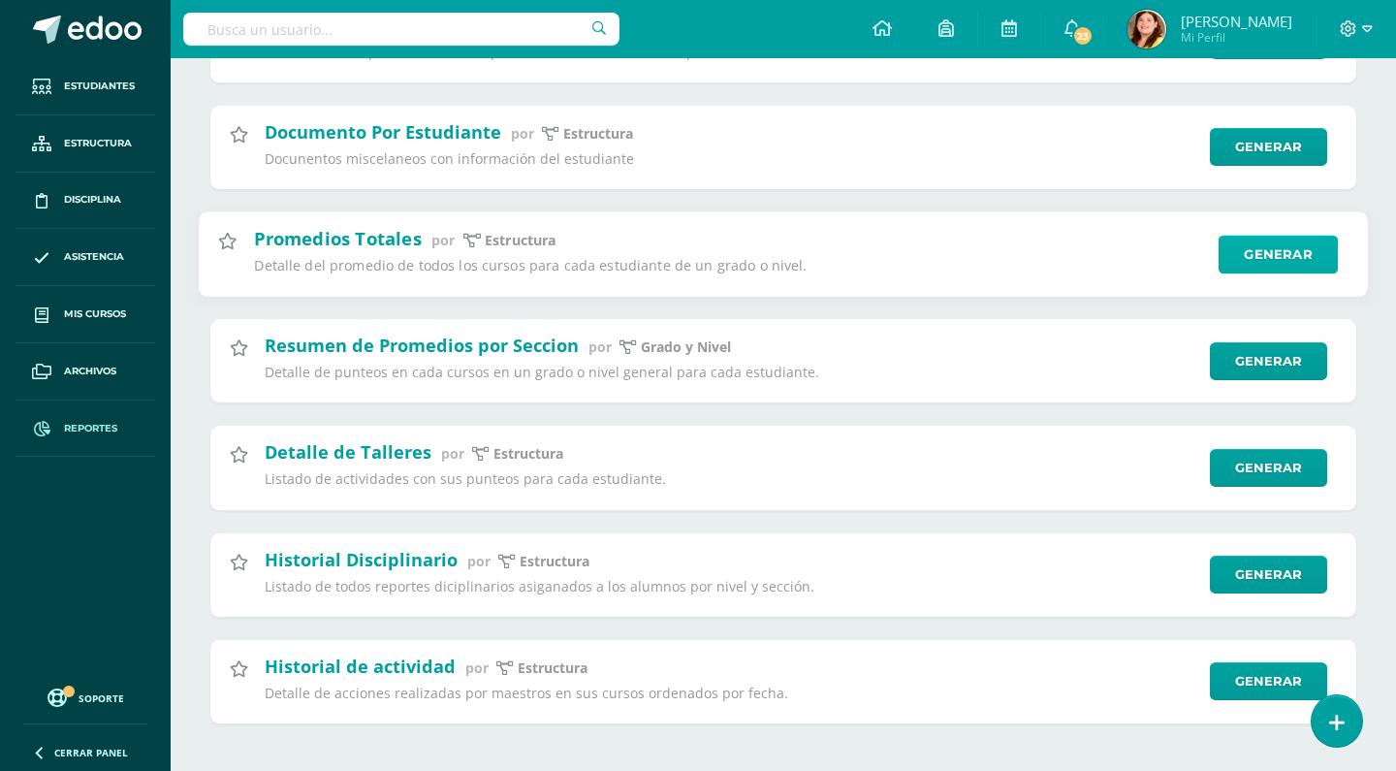
click at [1237, 238] on link "Generar" at bounding box center [1278, 254] width 119 height 39
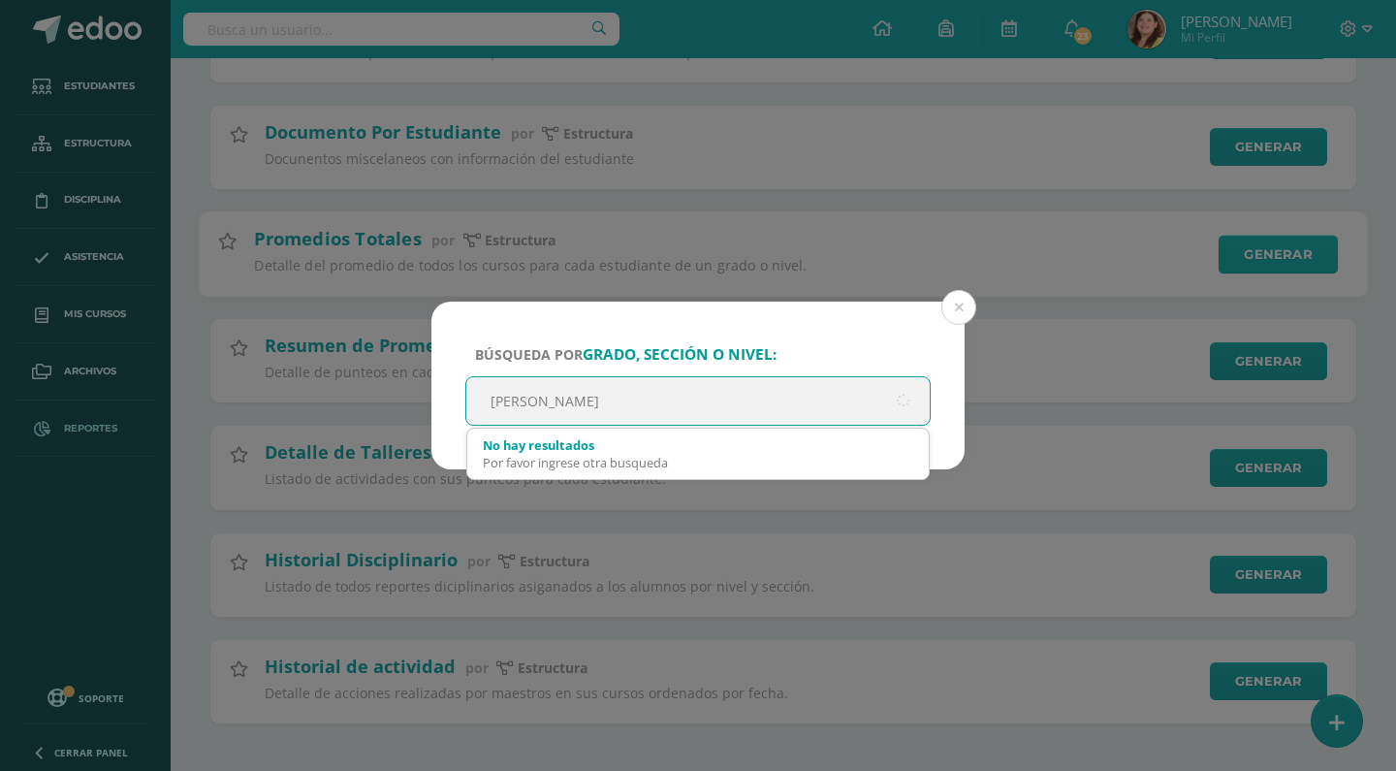
type input "Quinto"
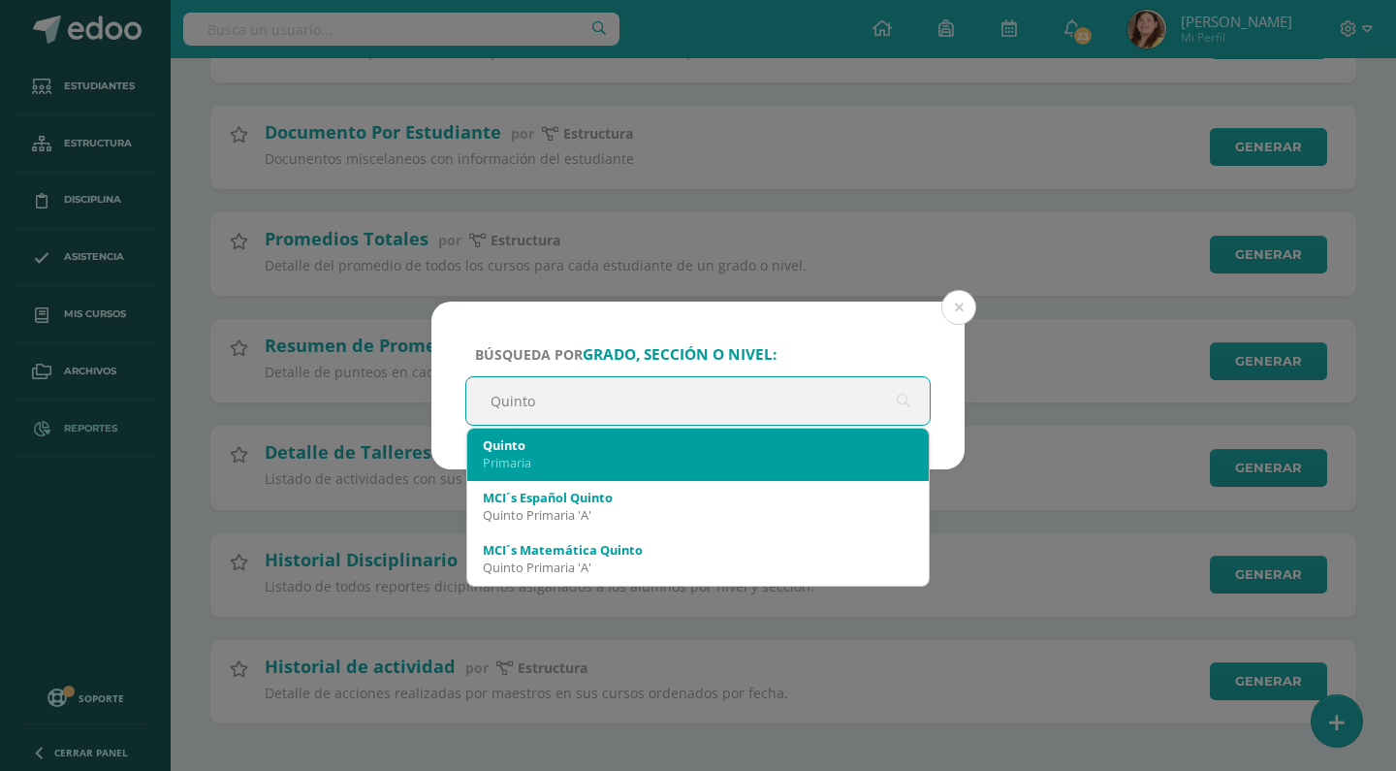
click at [841, 447] on div "Quinto" at bounding box center [698, 444] width 431 height 17
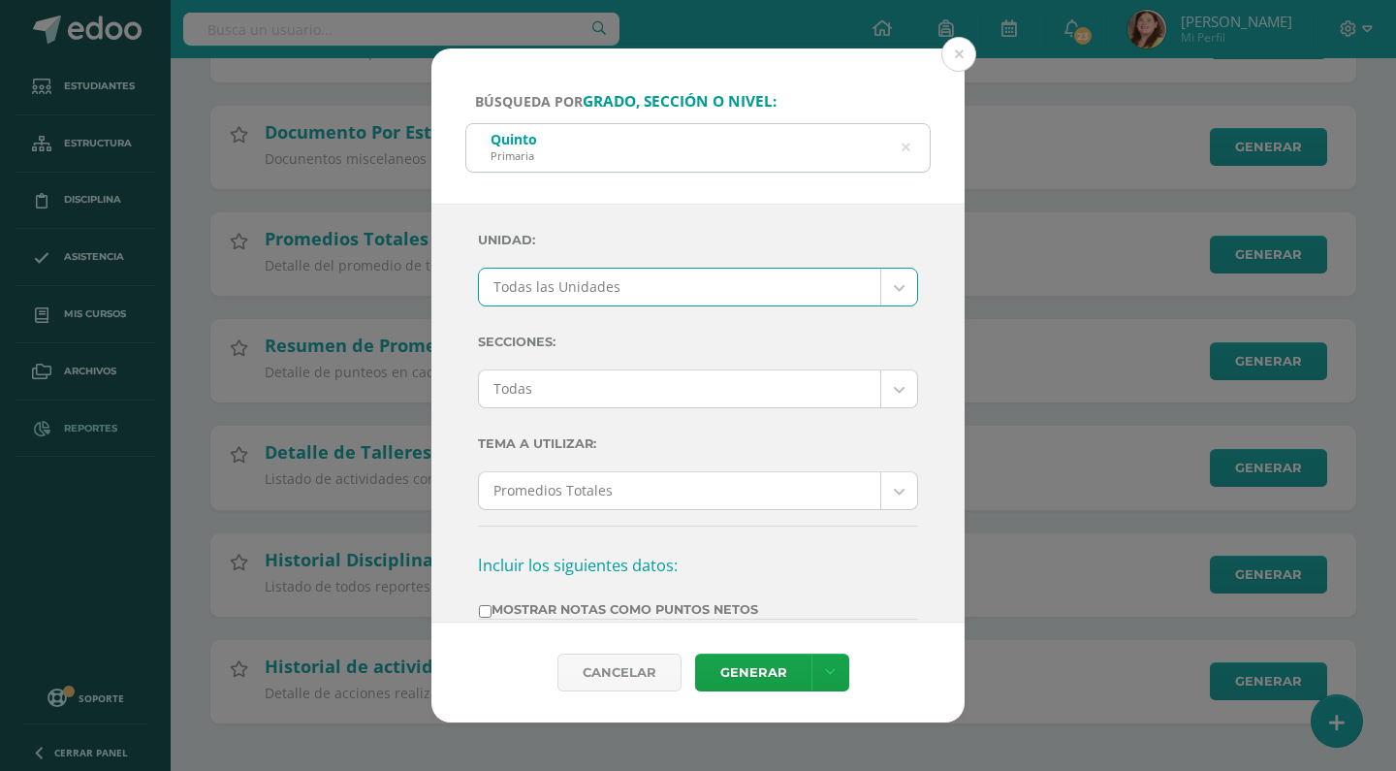
select select "all_units"
click at [776, 671] on link "Generar" at bounding box center [753, 673] width 116 height 38
click at [569, 612] on label "Mostrar Notas Como Puntos Netos" at bounding box center [618, 609] width 279 height 15
click at [492, 612] on input "Mostrar Notas Como Puntos Netos" at bounding box center [485, 611] width 13 height 13
checkbox input "true"
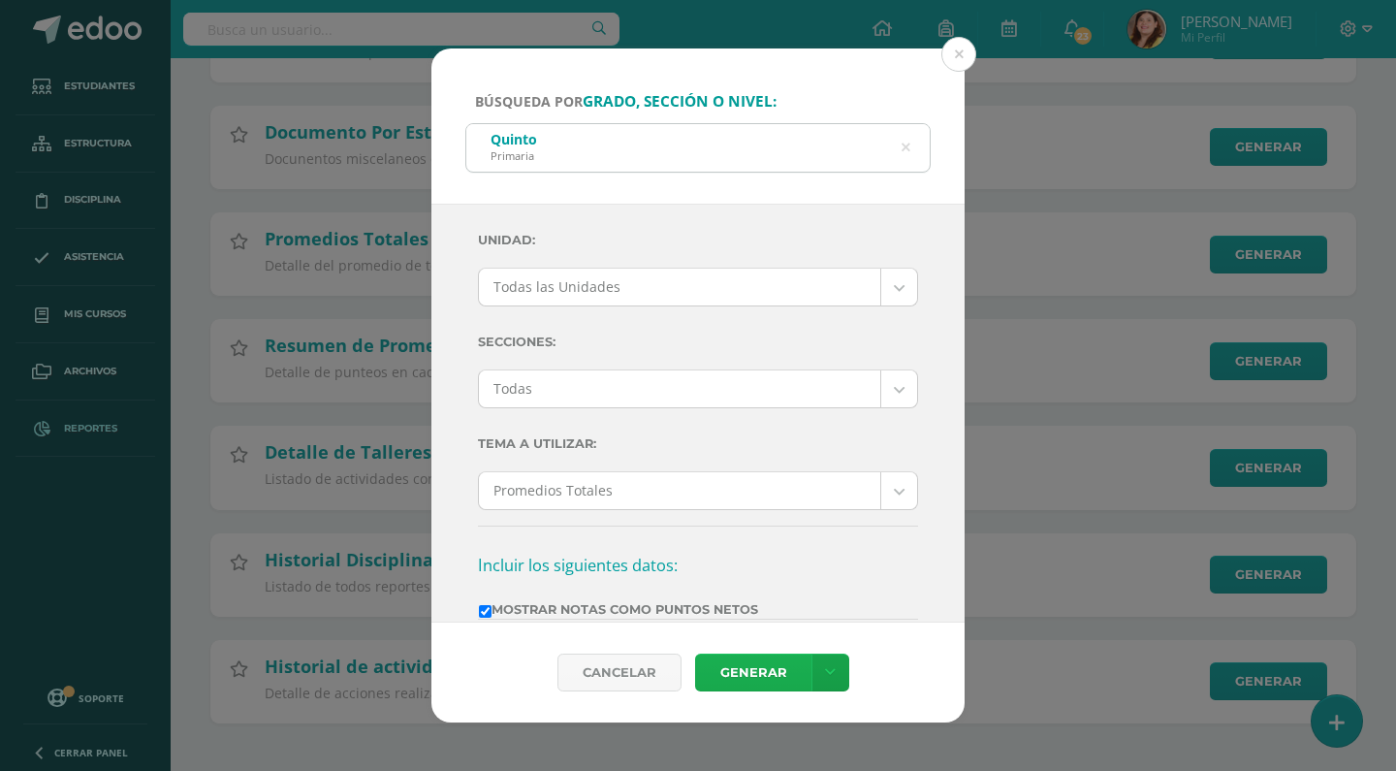
click at [768, 677] on link "Generar" at bounding box center [753, 673] width 116 height 38
click at [714, 161] on div "Quinto Primaria" at bounding box center [697, 146] width 463 height 44
click at [908, 145] on icon at bounding box center [906, 147] width 9 height 49
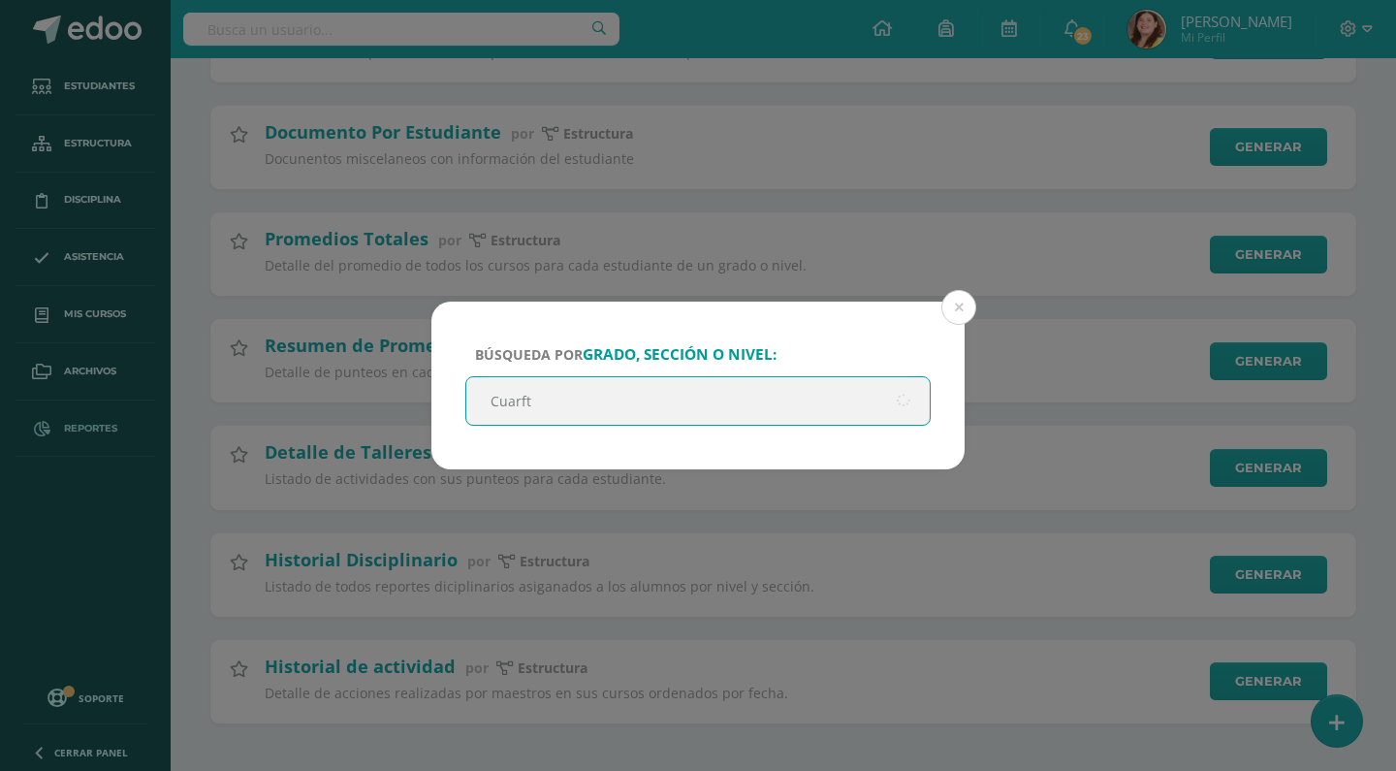
type input "Cuarfto"
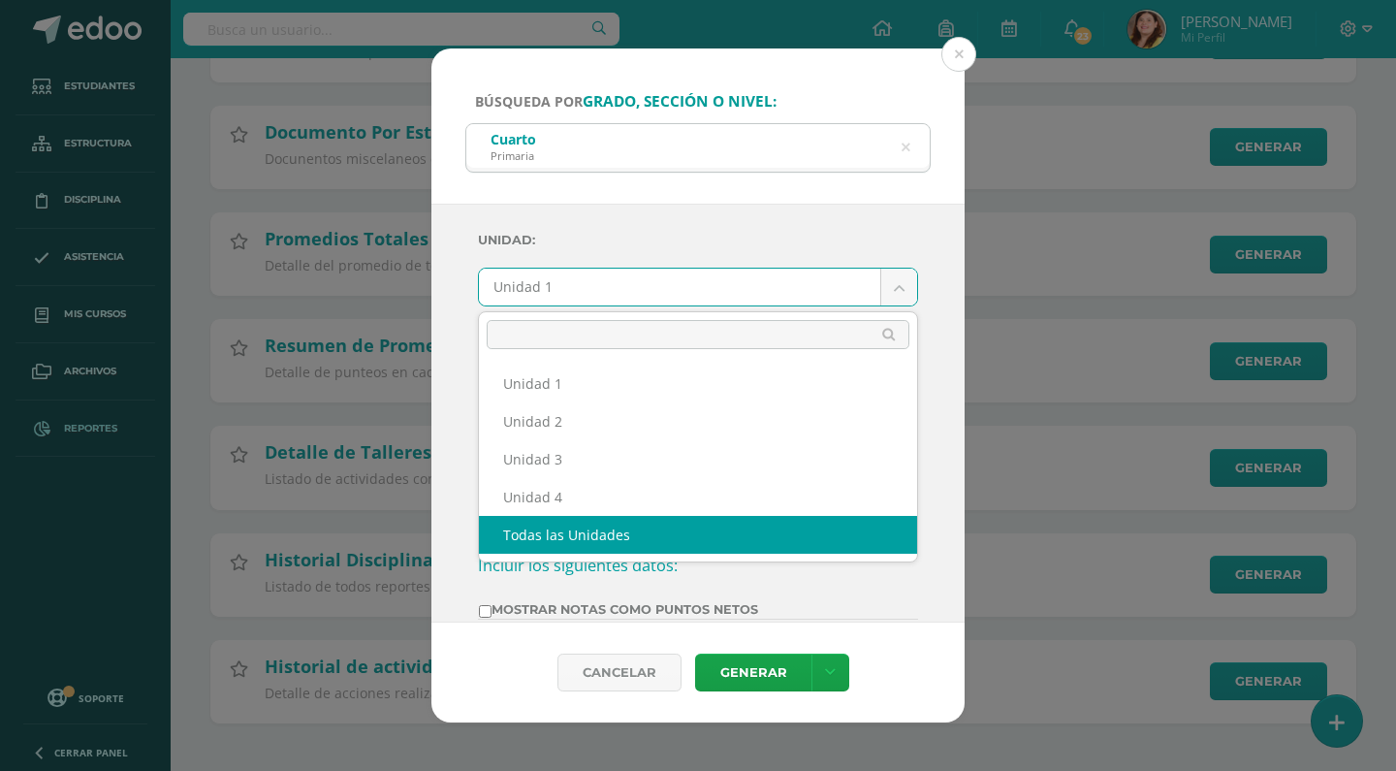
select select "all_units"
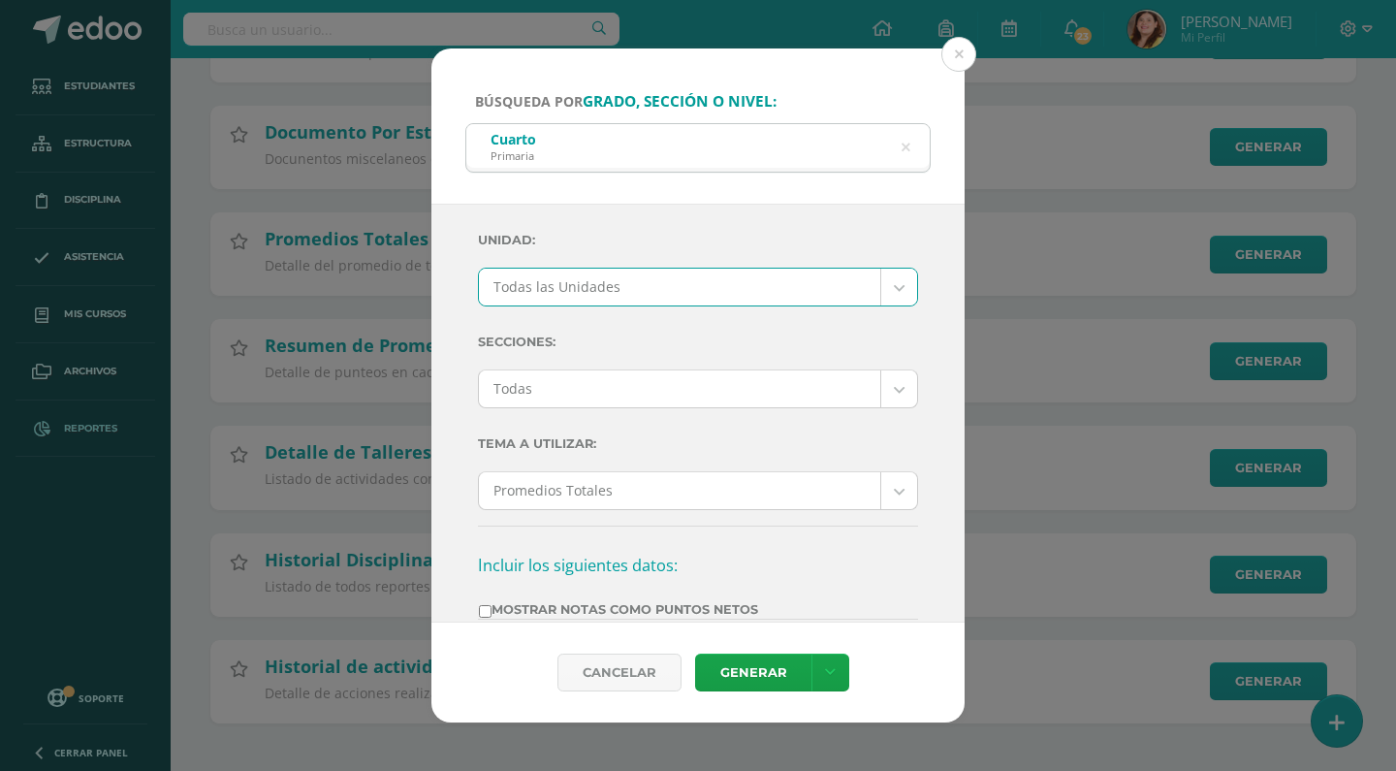
click at [669, 607] on label "Mostrar Notas Como Puntos Netos" at bounding box center [618, 609] width 279 height 15
click at [492, 607] on input "Mostrar Notas Como Puntos Netos" at bounding box center [485, 611] width 13 height 13
checkbox input "true"
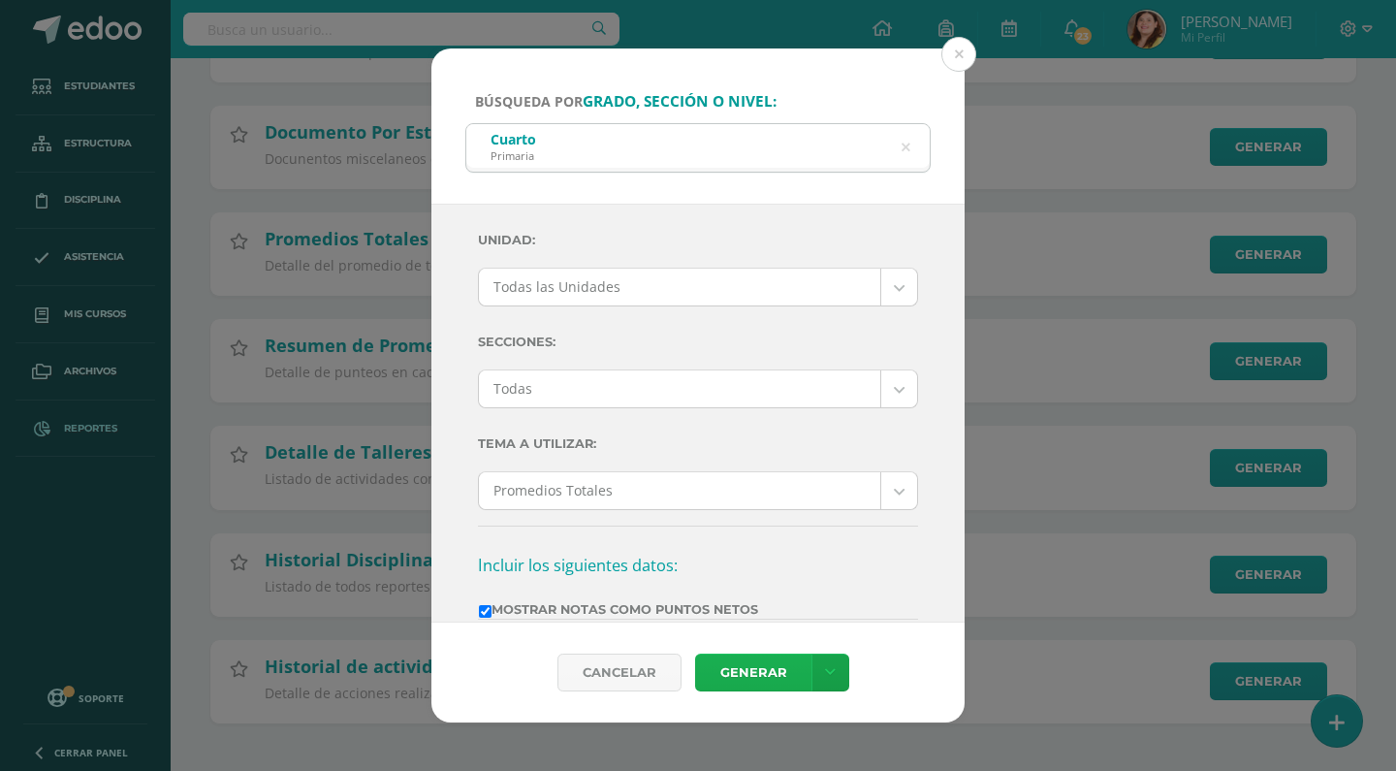
click at [792, 678] on link "Generar" at bounding box center [753, 673] width 116 height 38
click at [961, 57] on button at bounding box center [959, 54] width 35 height 35
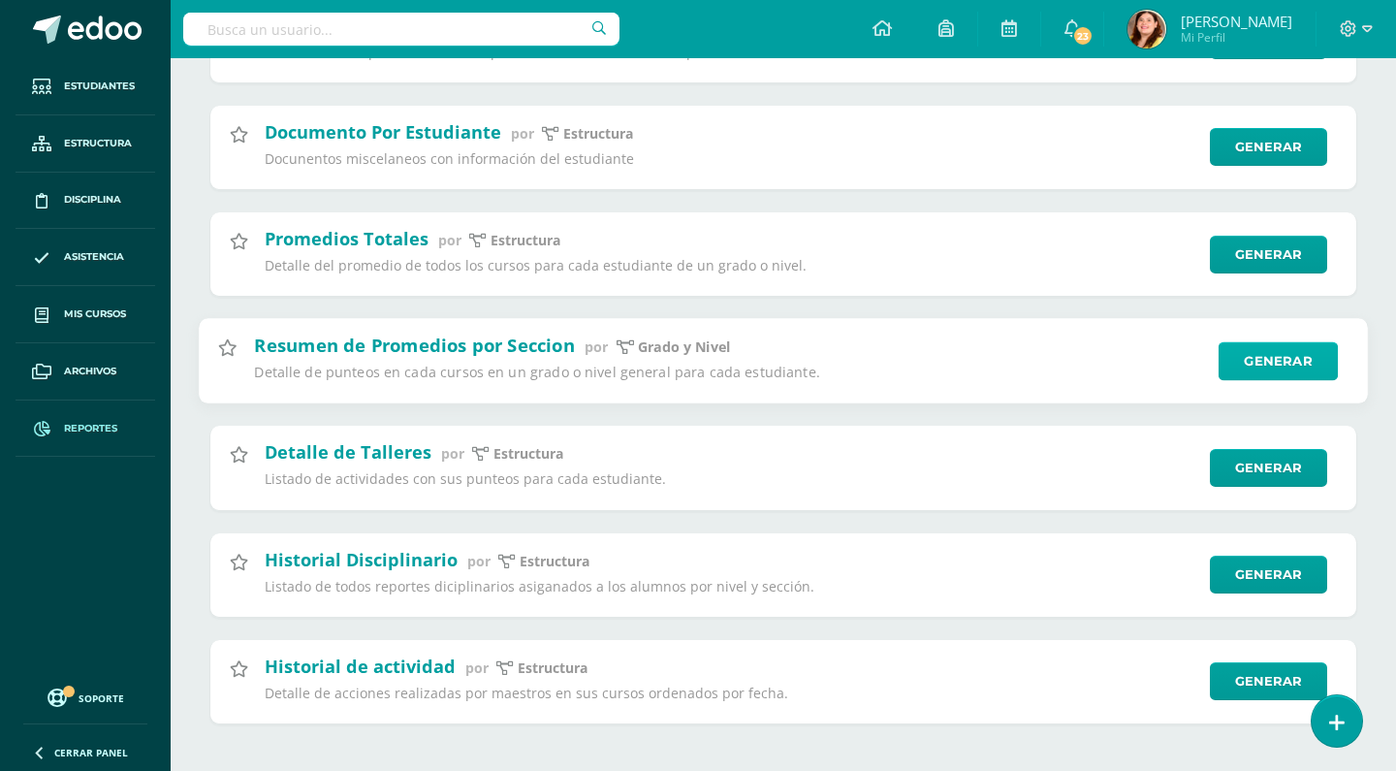
click at [1318, 354] on link "Generar" at bounding box center [1278, 360] width 119 height 39
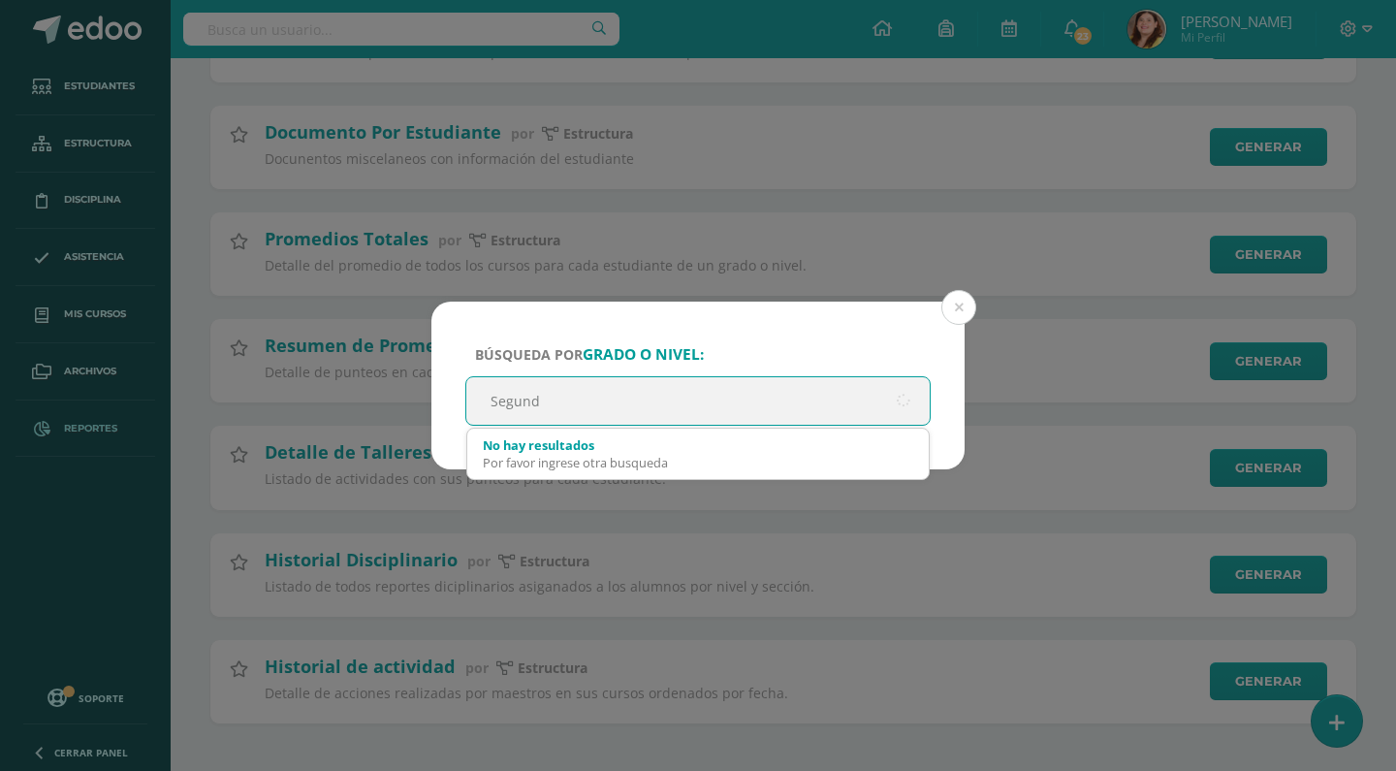
type input "Segundo"
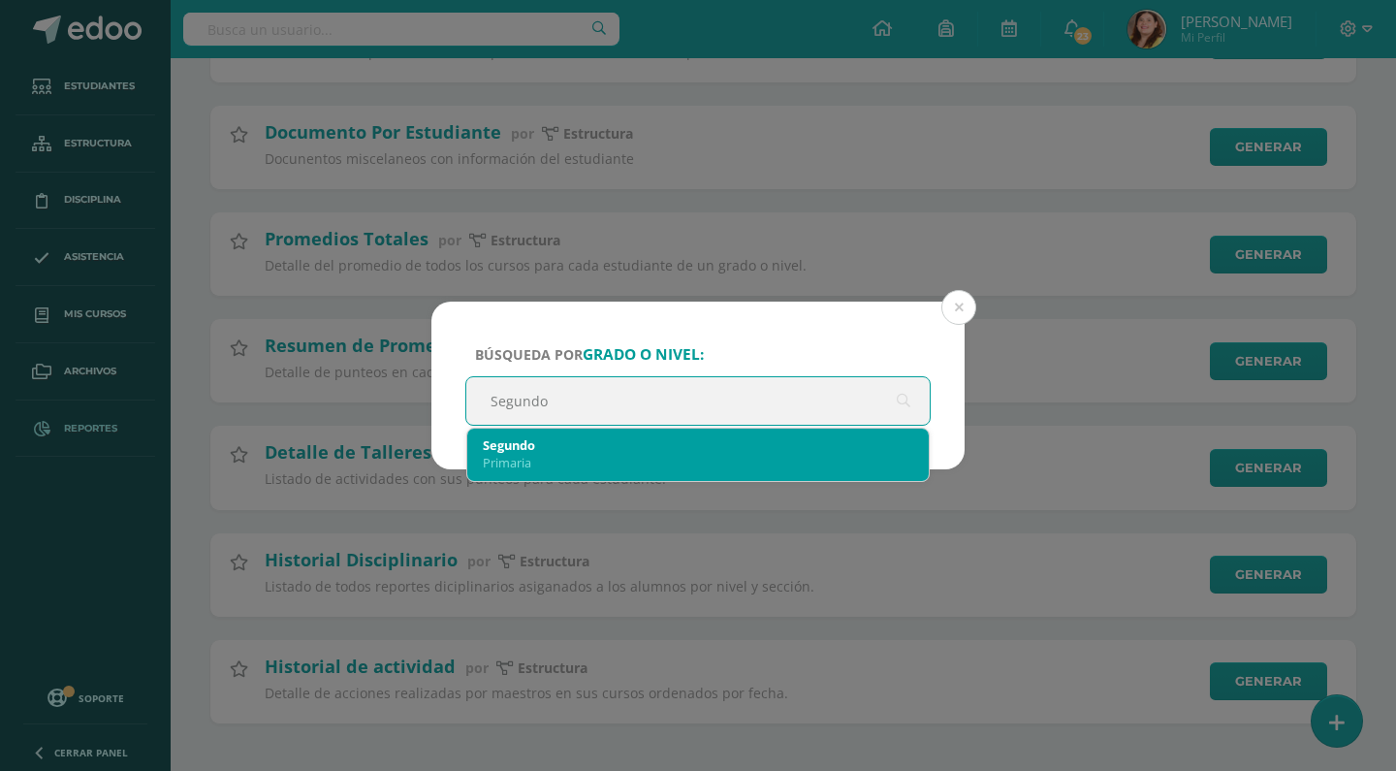
click at [785, 448] on div "Segundo" at bounding box center [698, 444] width 431 height 17
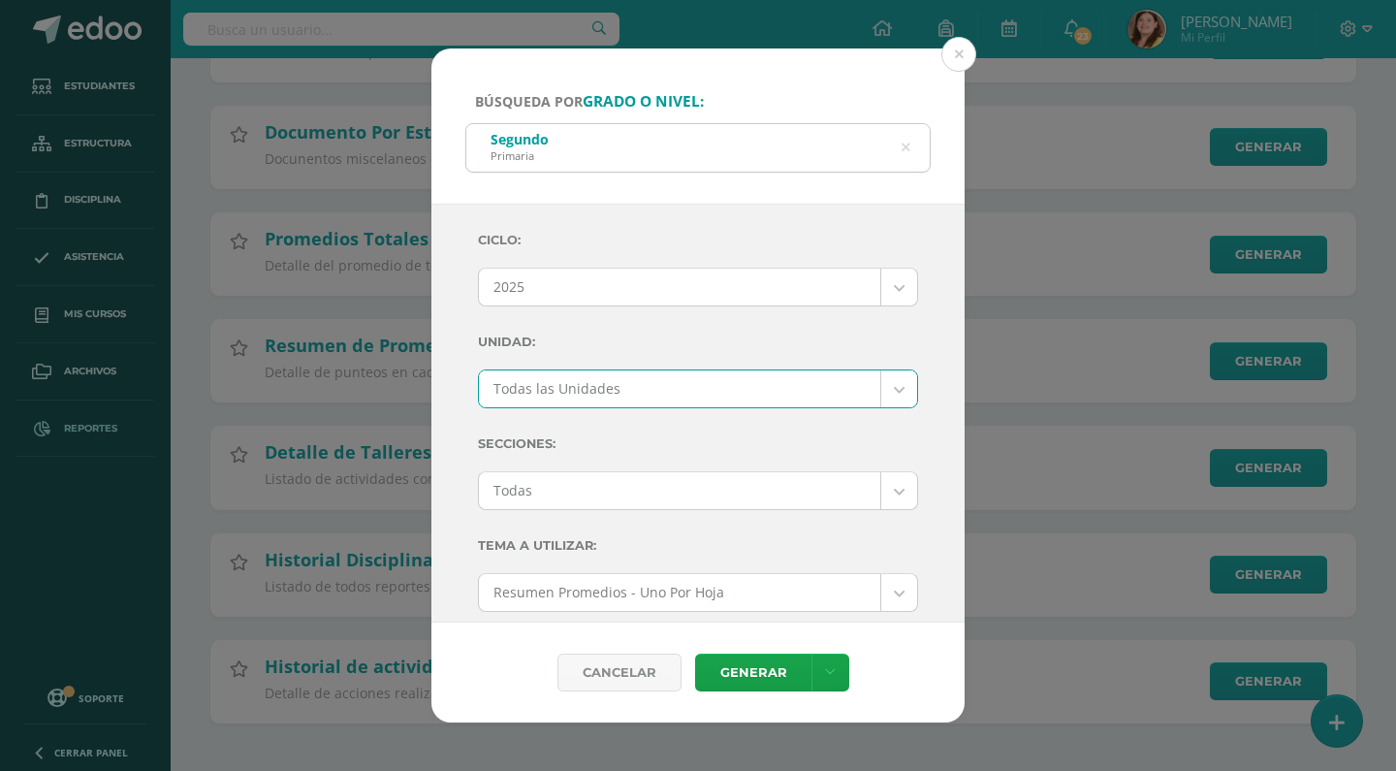
select select "all_units"
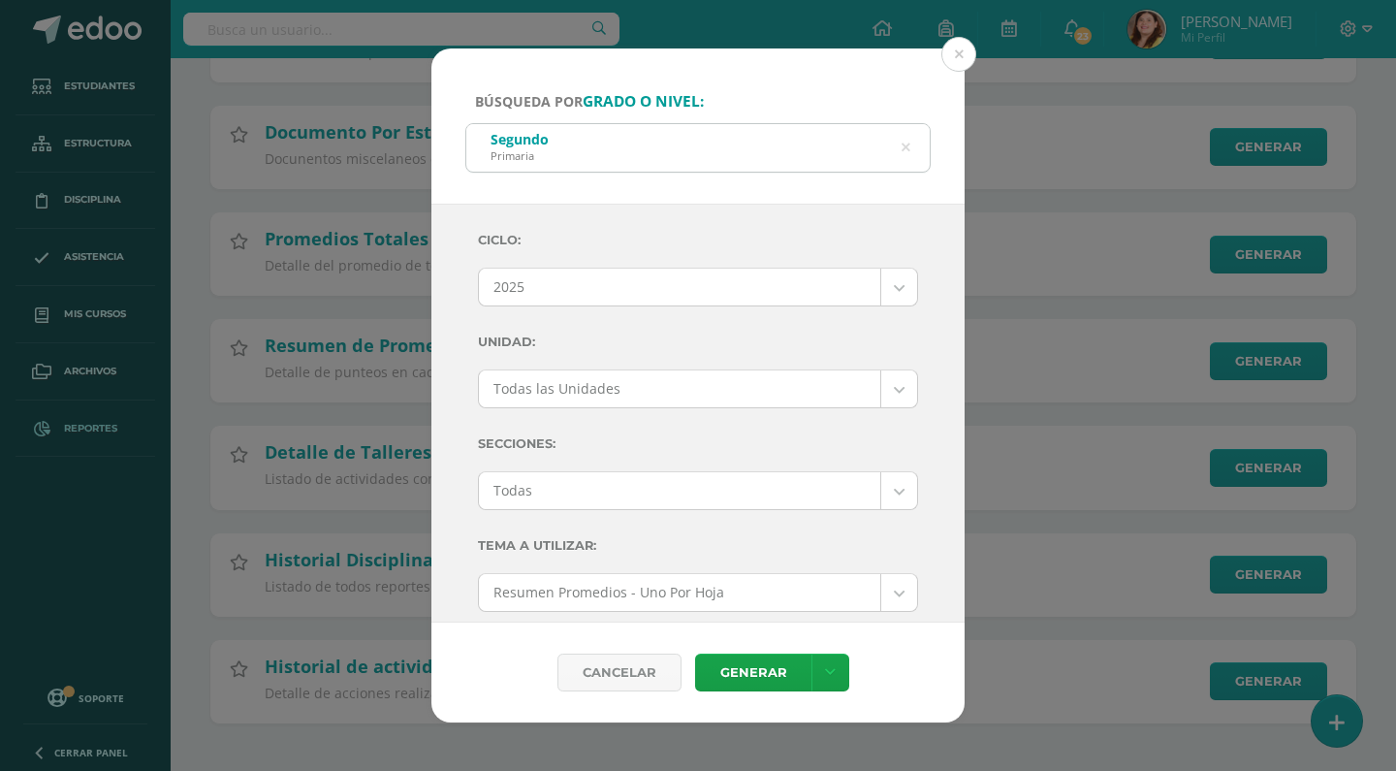
click at [774, 671] on link "Generar" at bounding box center [753, 673] width 116 height 38
click at [953, 66] on button at bounding box center [959, 54] width 35 height 35
